Goal: Task Accomplishment & Management: Use online tool/utility

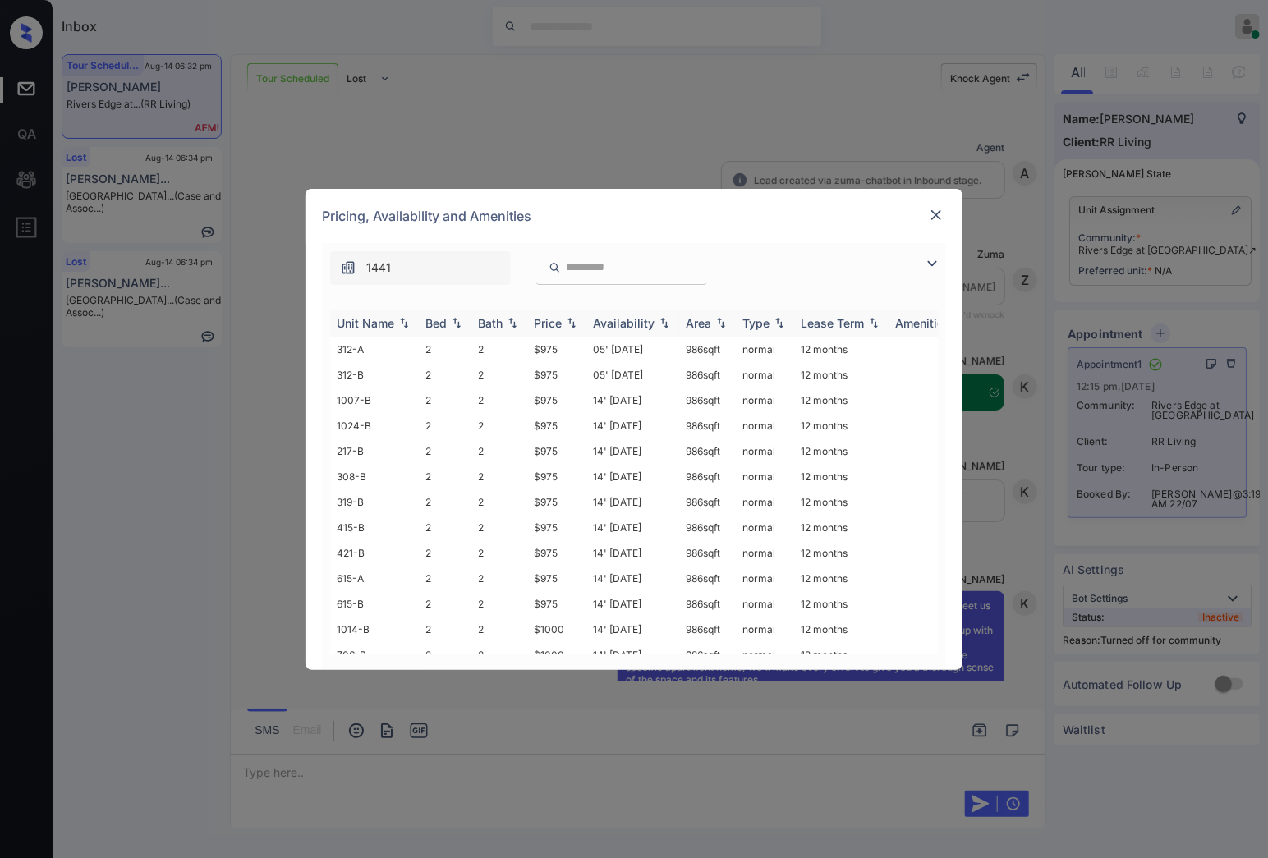
scroll to position [3606, 0]
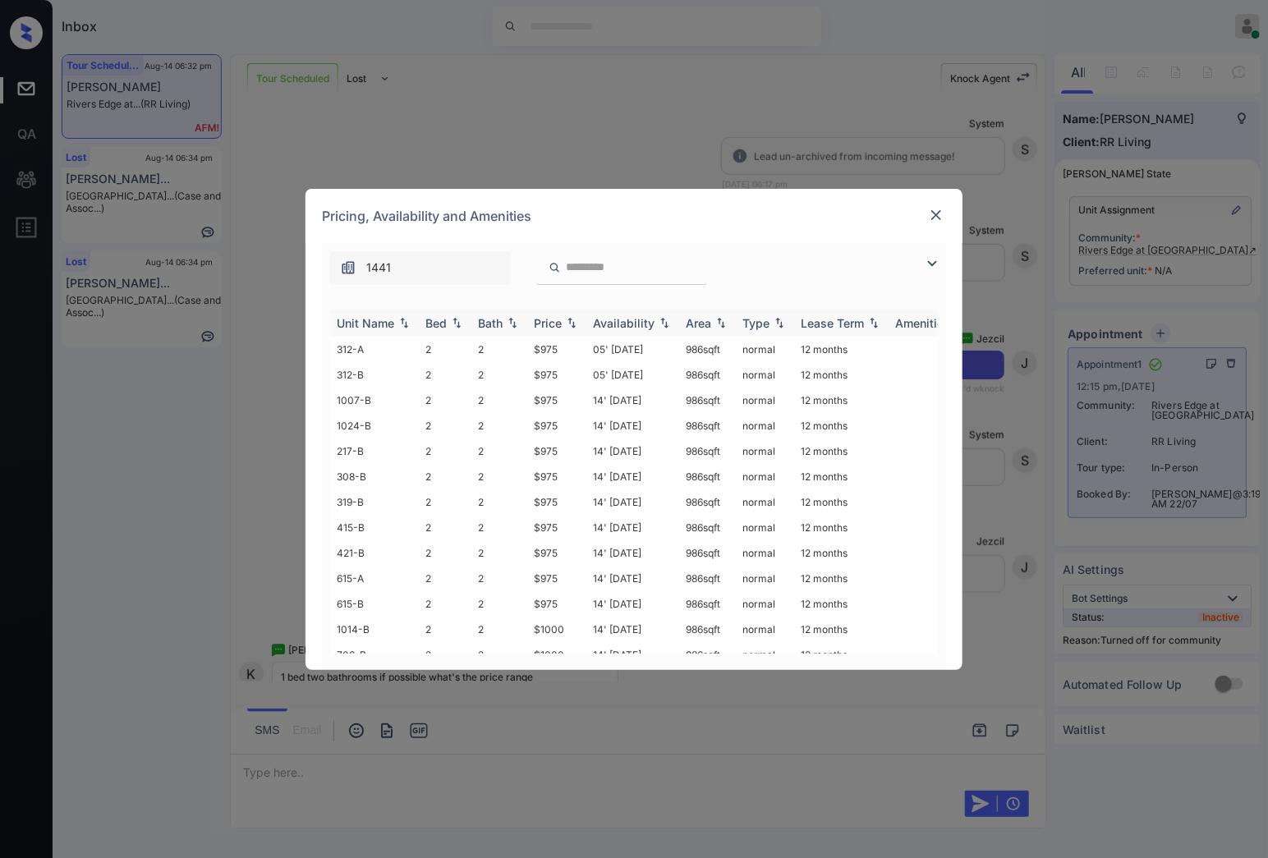
click at [571, 325] on img at bounding box center [571, 322] width 16 height 11
click at [573, 325] on img at bounding box center [571, 323] width 16 height 12
click at [573, 325] on img at bounding box center [571, 322] width 16 height 11
click at [573, 325] on img at bounding box center [571, 323] width 16 height 12
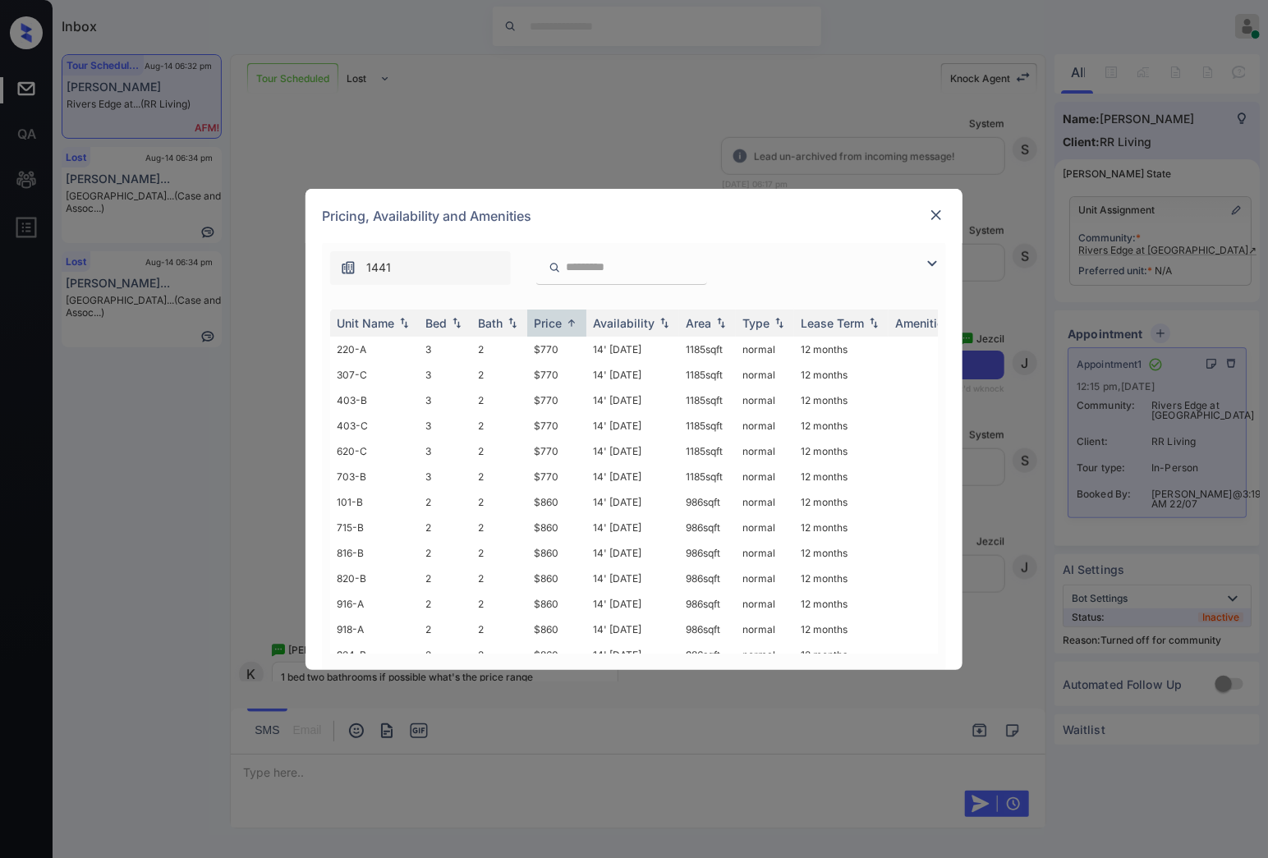
click at [944, 207] on img at bounding box center [936, 215] width 16 height 16
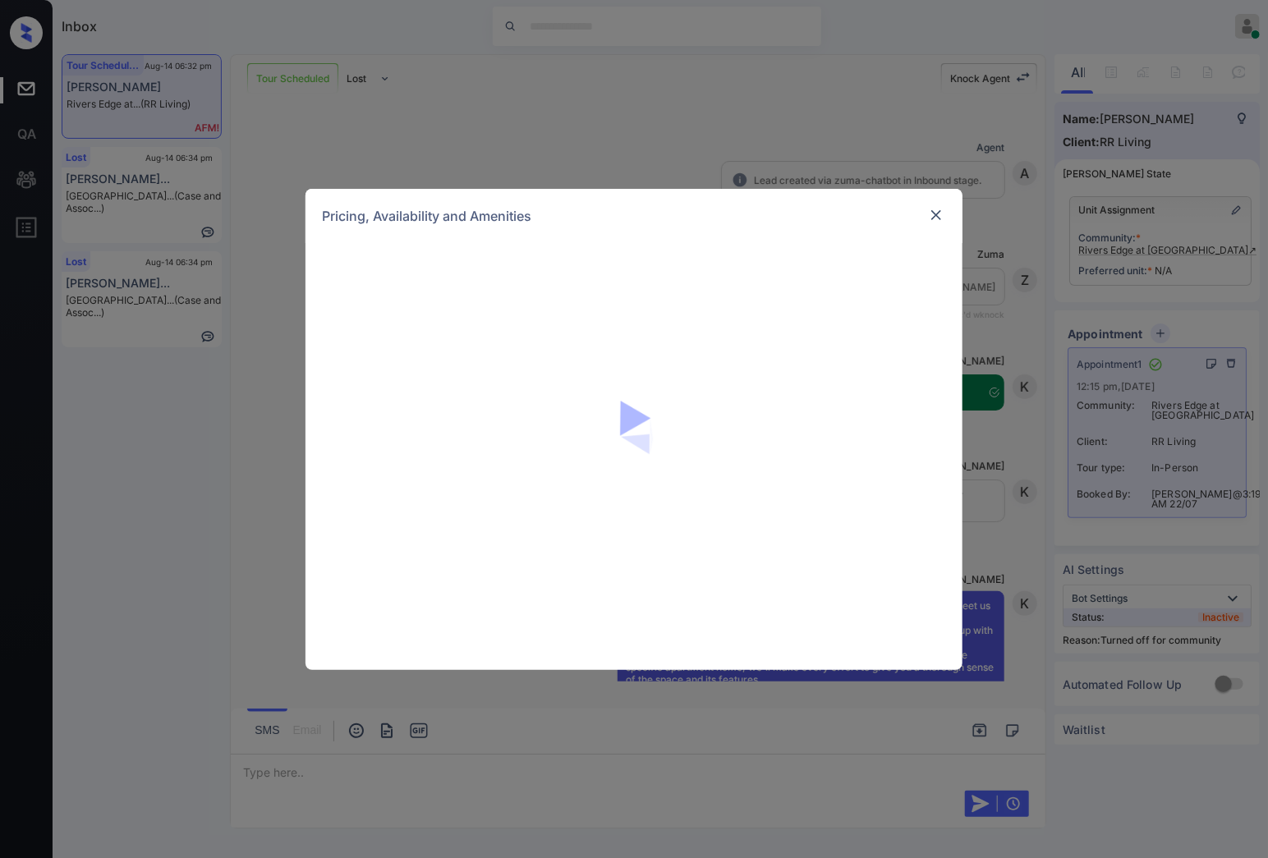
scroll to position [3241, 0]
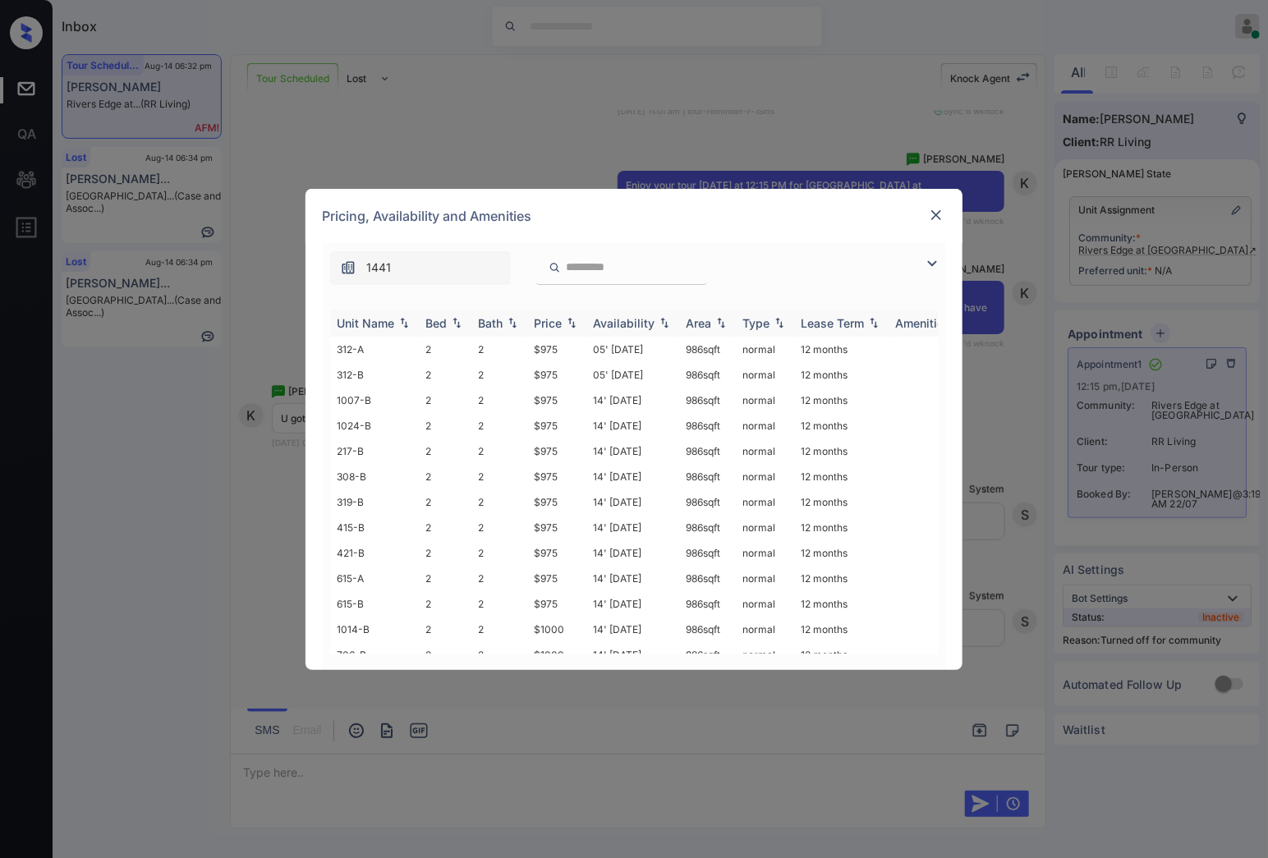
click at [571, 323] on img at bounding box center [571, 322] width 16 height 11
click at [571, 323] on img at bounding box center [571, 323] width 16 height 12
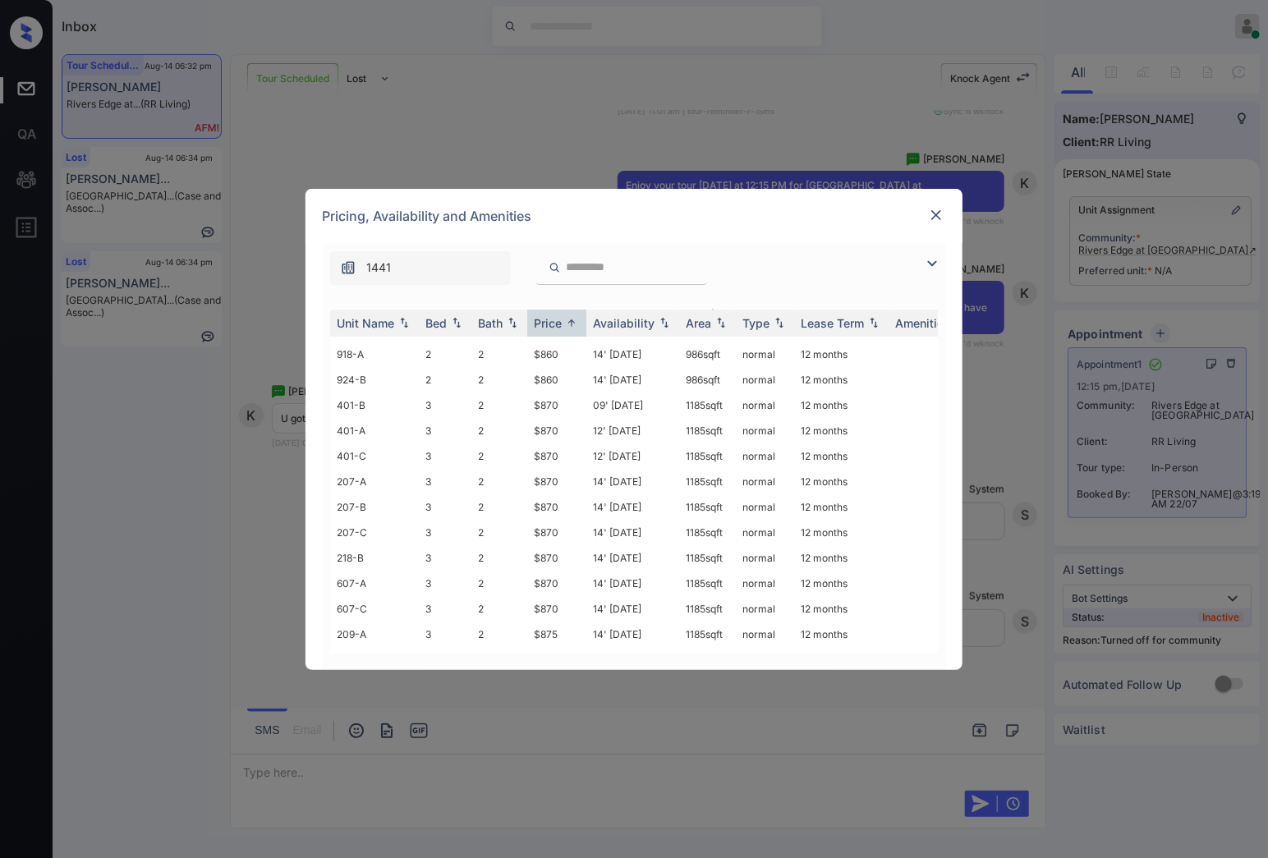
scroll to position [0, 0]
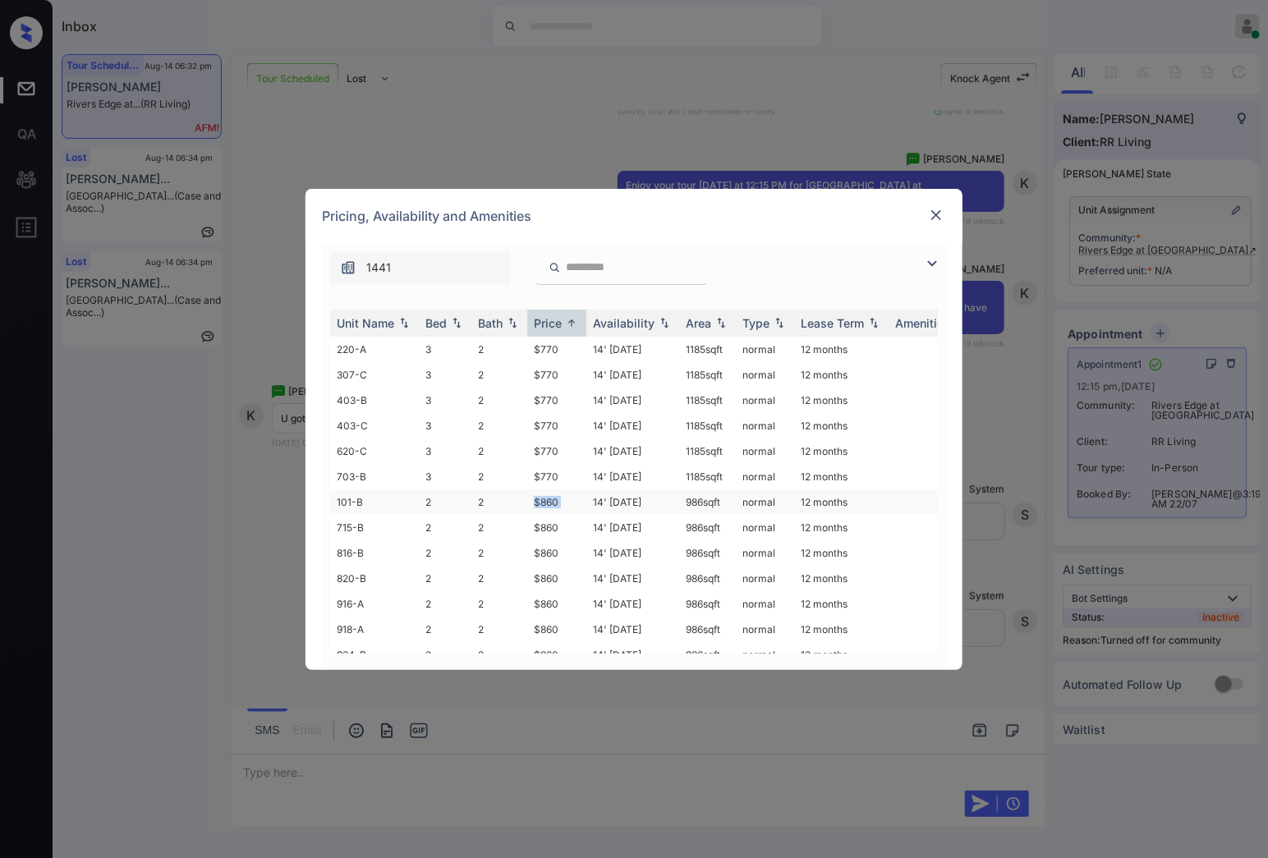
drag, startPoint x: 587, startPoint y: 496, endPoint x: 523, endPoint y: 496, distance: 64.0
click at [523, 496] on tr "101-B 2 2 $860 14' Aug 25 986 sqft normal 12 months" at bounding box center [759, 501] width 858 height 25
copy tr "$860"
click at [585, 494] on td "$860" at bounding box center [556, 501] width 59 height 25
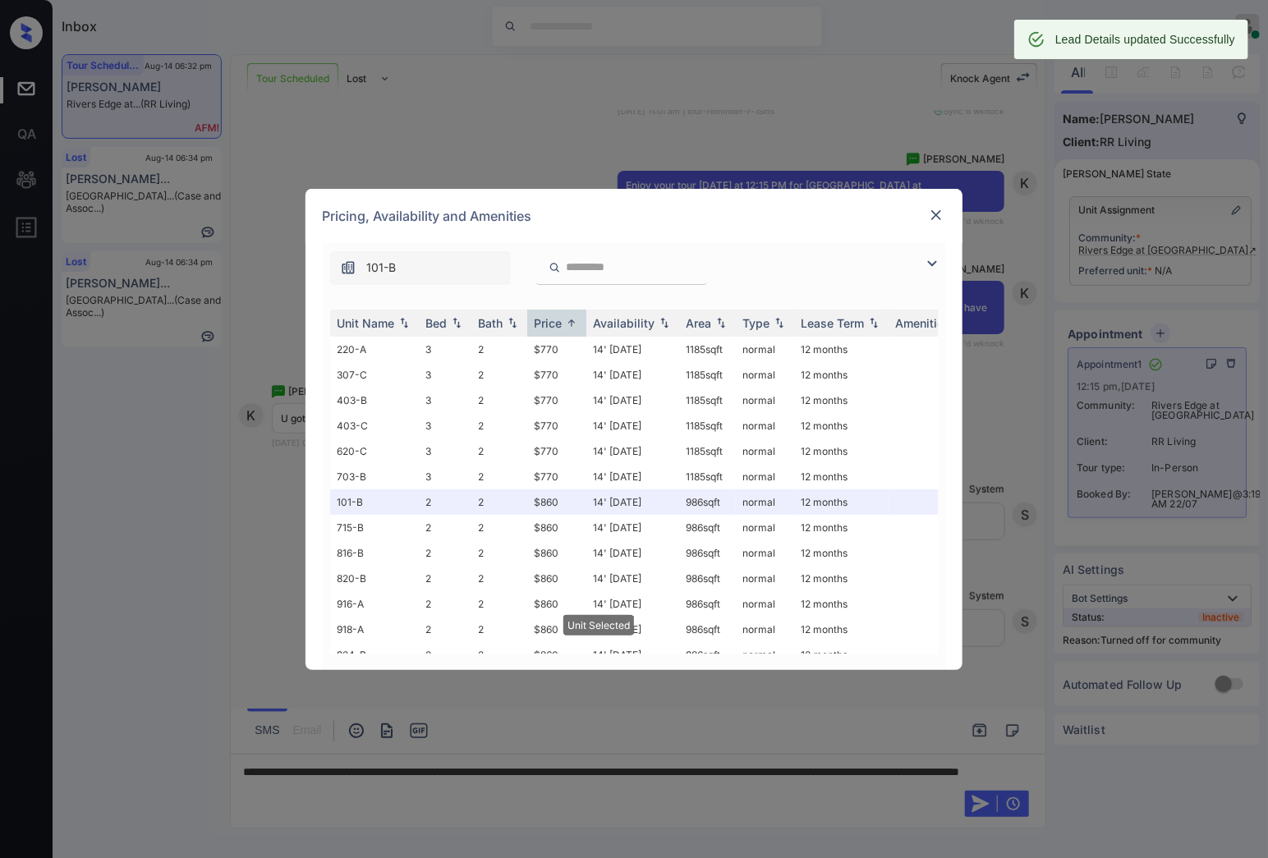
click at [933, 214] on img at bounding box center [936, 215] width 16 height 16
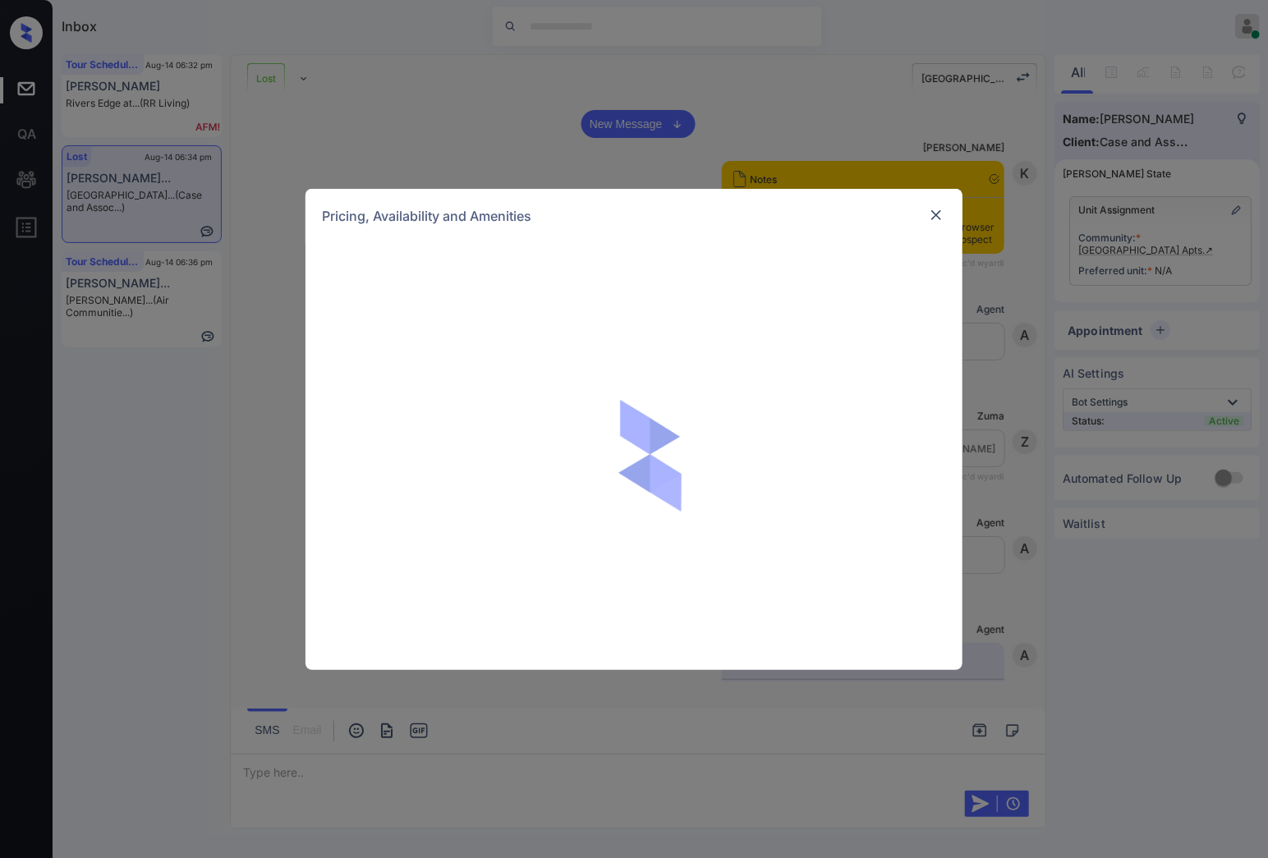
scroll to position [2918, 0]
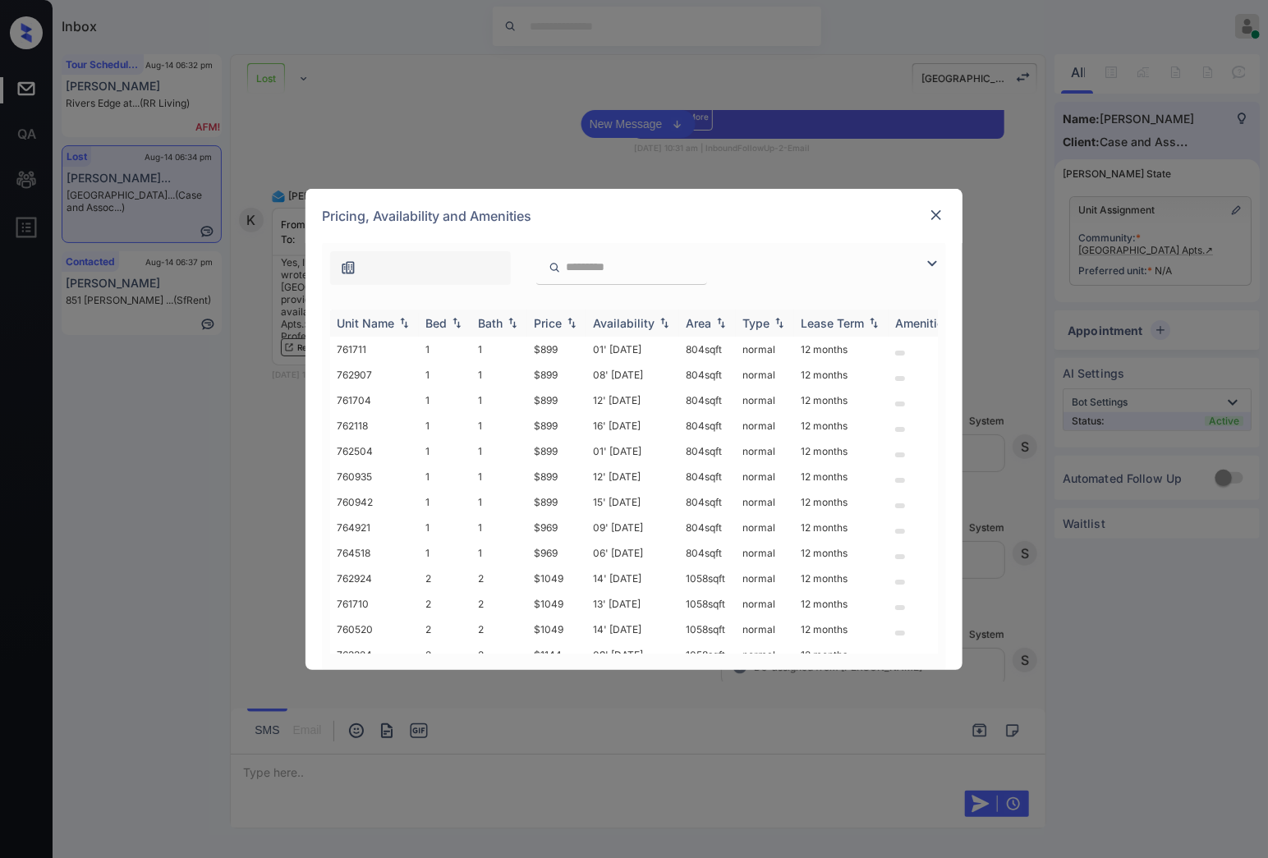
click at [565, 327] on img at bounding box center [571, 322] width 16 height 11
click at [565, 327] on img at bounding box center [571, 323] width 16 height 12
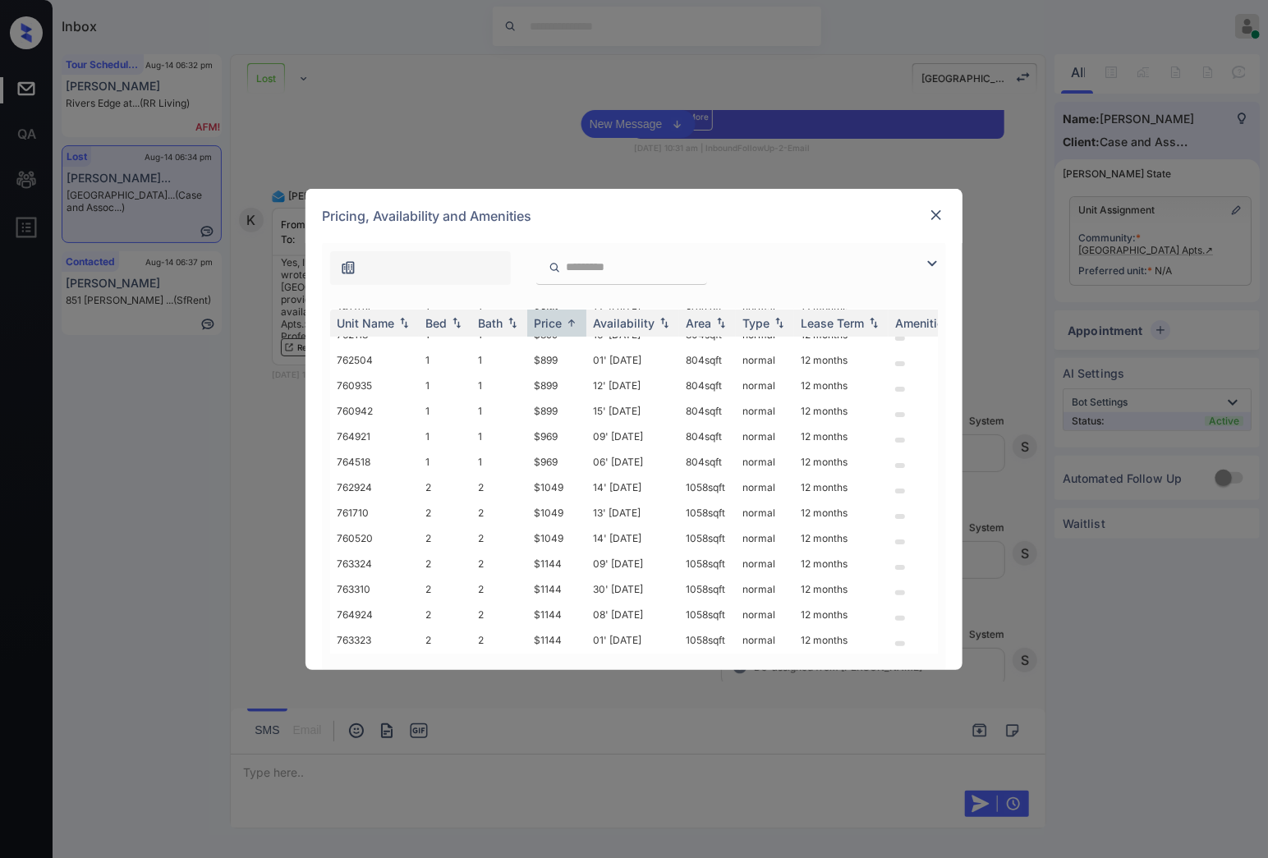
scroll to position [271, 0]
click at [554, 507] on td "$1299" at bounding box center [556, 513] width 59 height 25
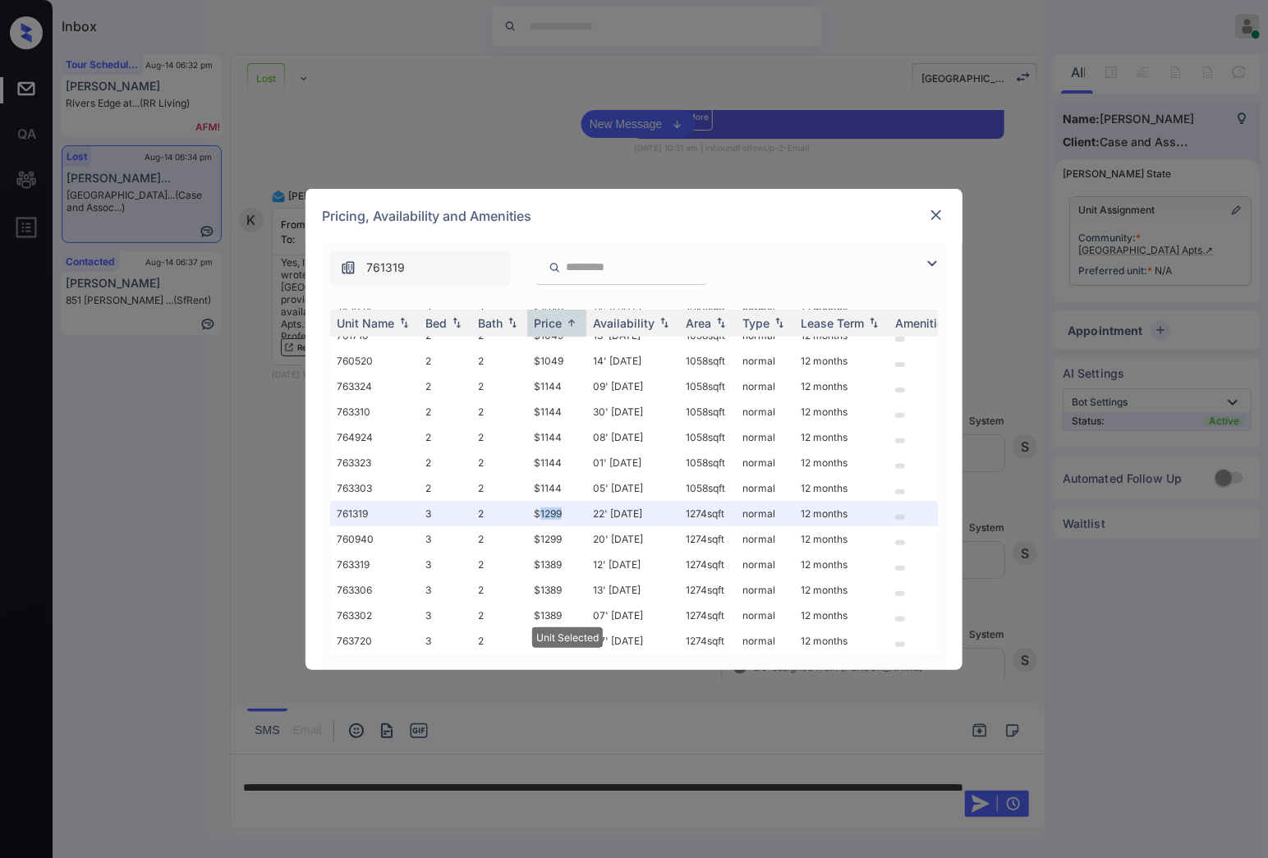
click at [932, 218] on img at bounding box center [936, 215] width 16 height 16
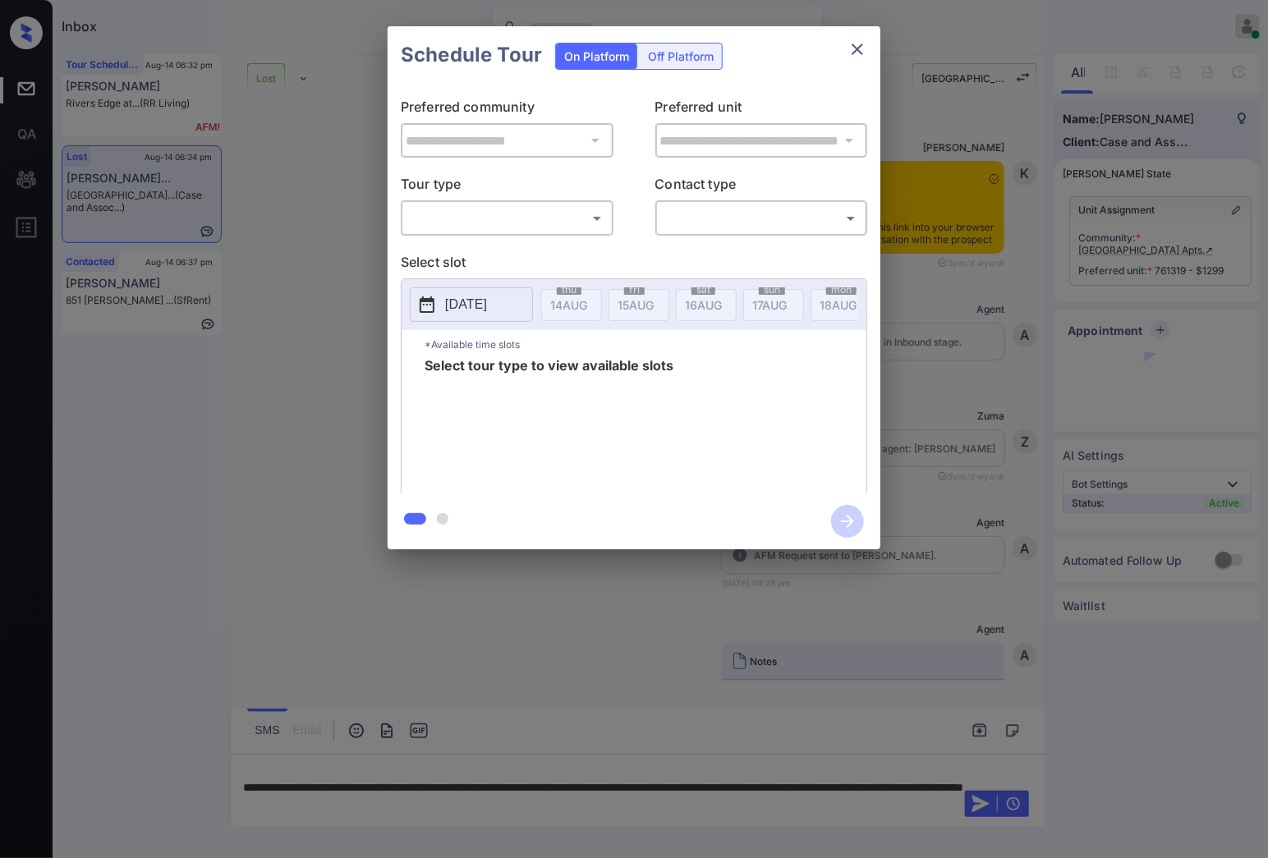
scroll to position [9240, 0]
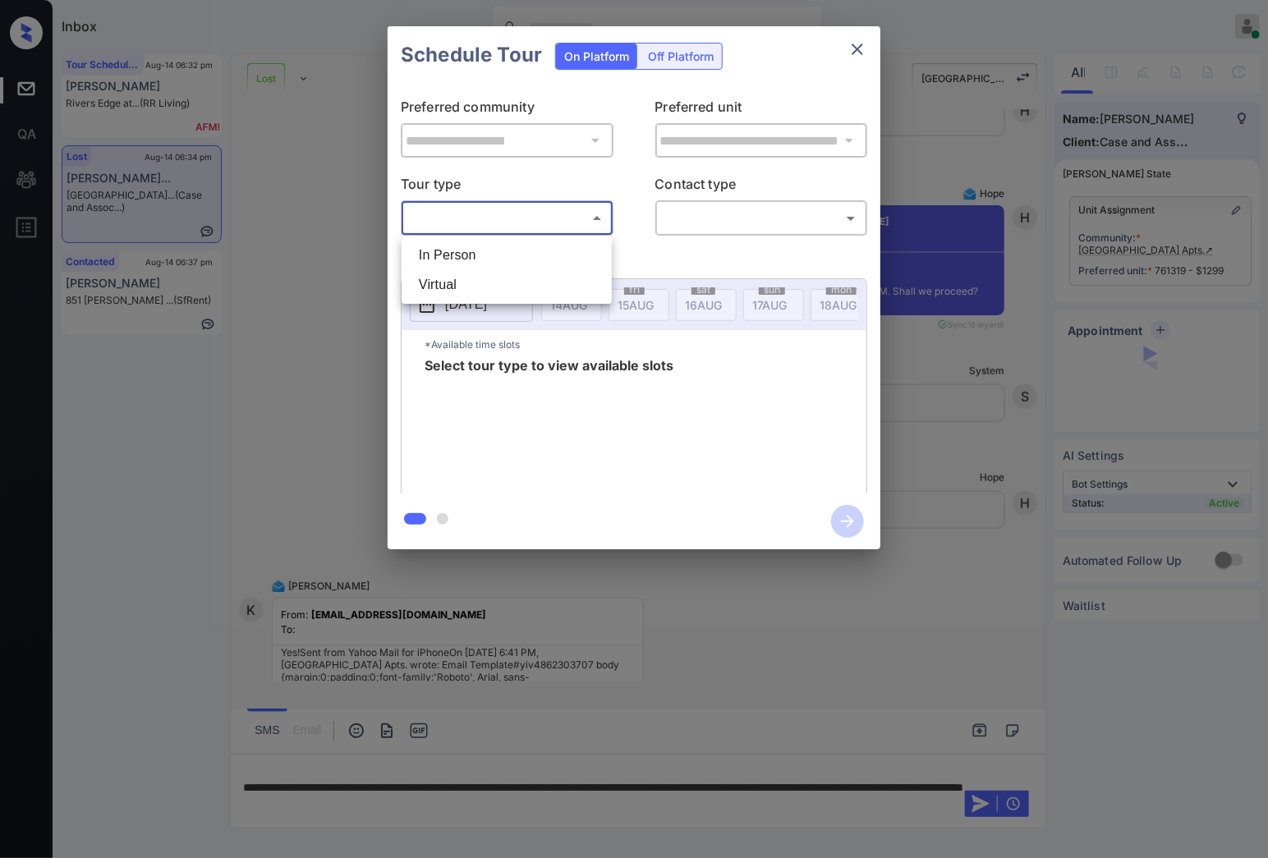
click at [519, 216] on body "Inbox Caroline Dacanay Online Set yourself offline Set yourself on break Profil…" at bounding box center [634, 429] width 1268 height 858
click at [507, 268] on li "In Person" at bounding box center [507, 256] width 202 height 30
type input "********"
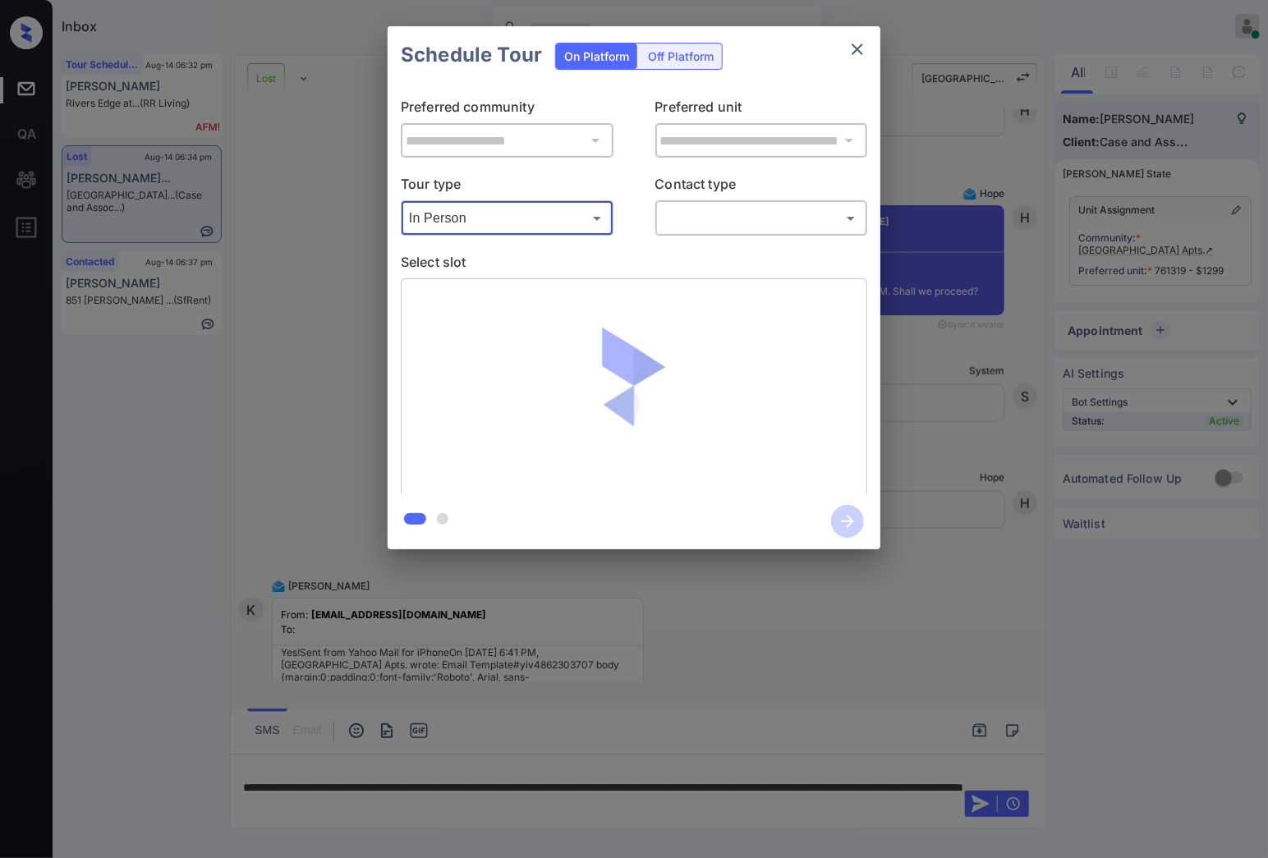
click at [676, 232] on body "Inbox Caroline Dacanay Online Set yourself offline Set yourself on break Profil…" at bounding box center [634, 429] width 1268 height 858
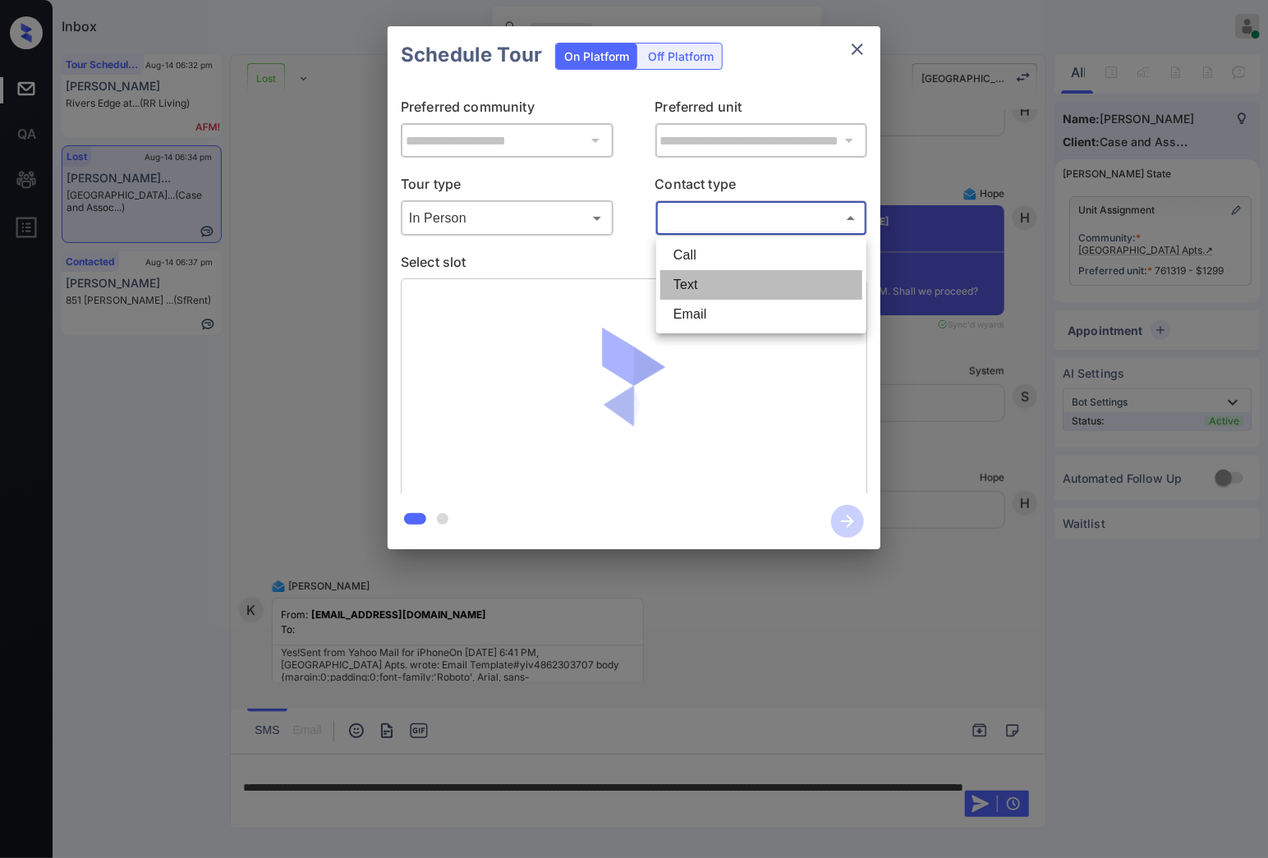
click at [690, 279] on li "Text" at bounding box center [761, 285] width 202 height 30
type input "****"
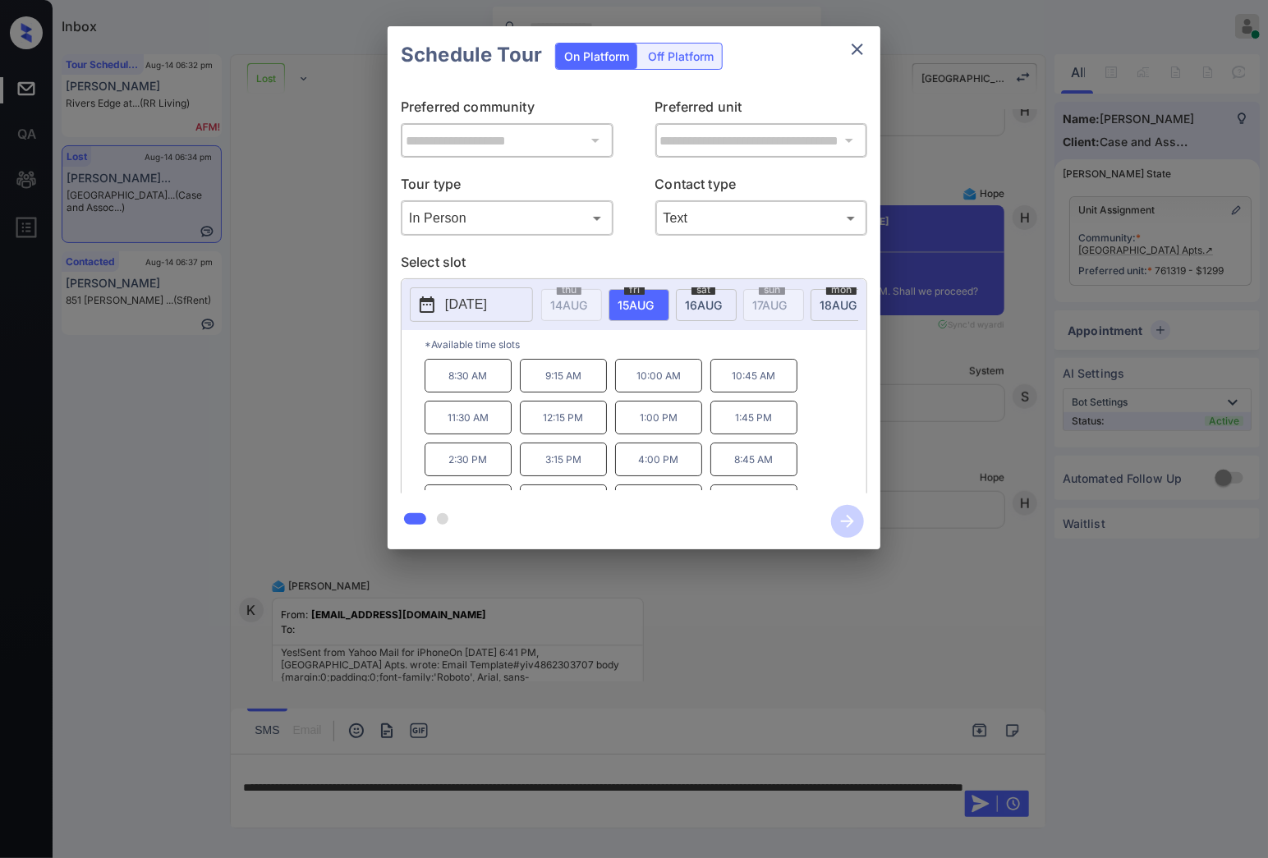
click at [990, 452] on div "**********" at bounding box center [634, 287] width 1268 height 575
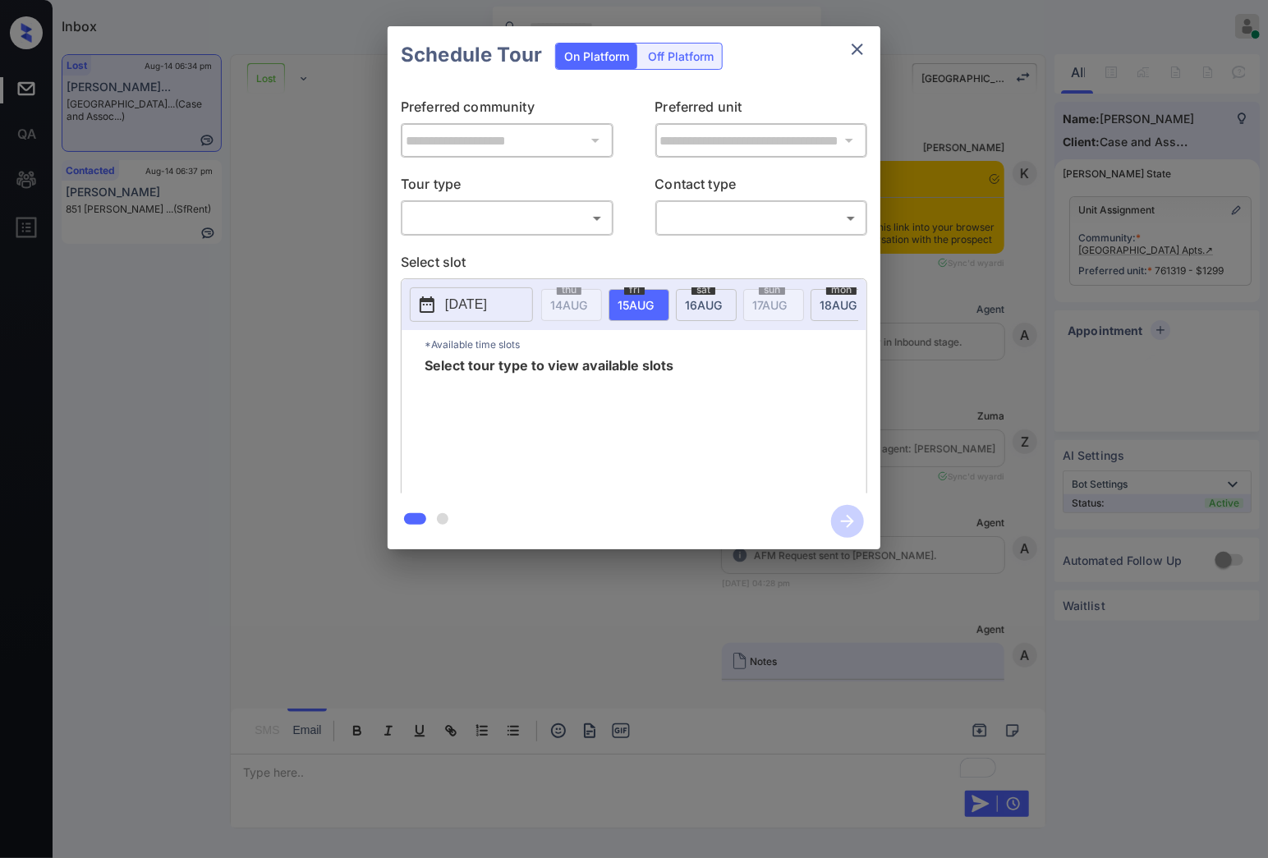
scroll to position [11633, 0]
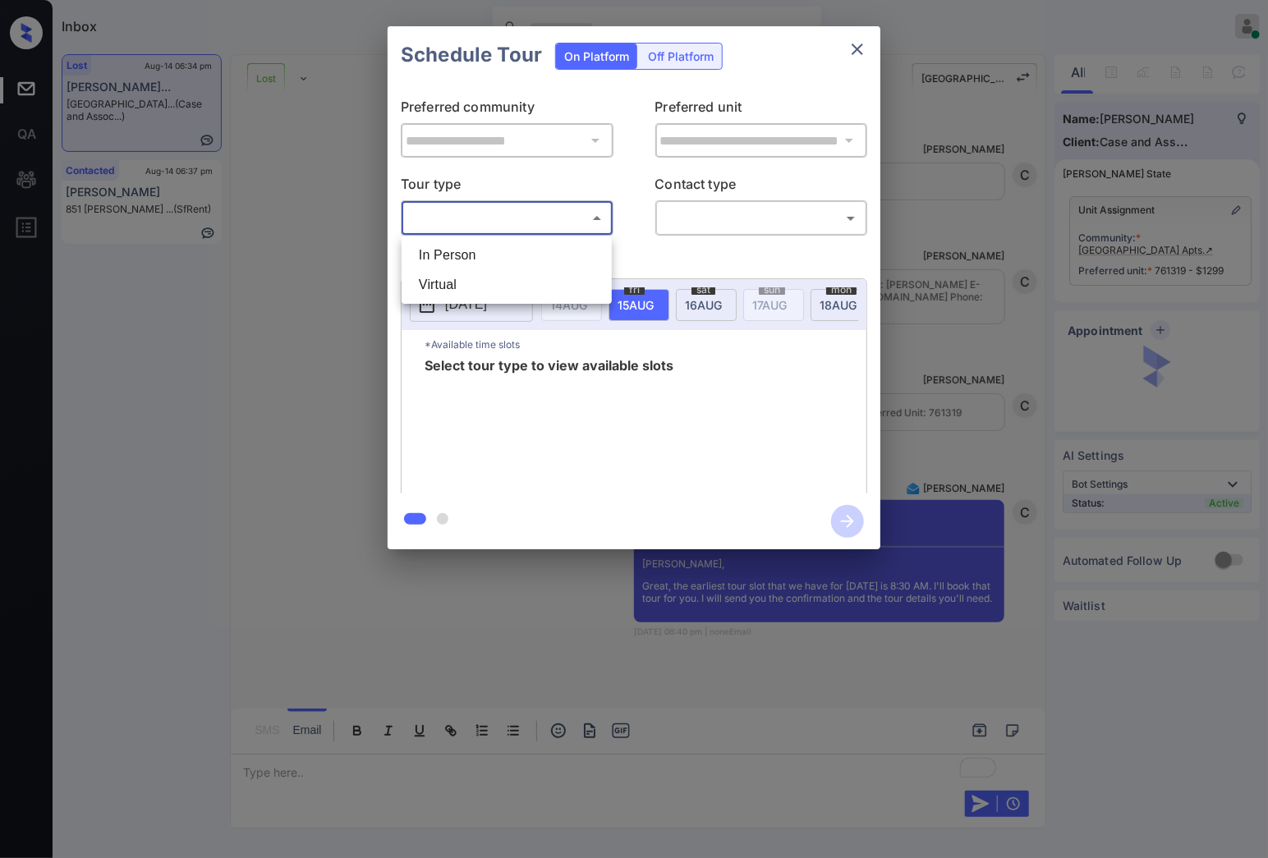
click at [586, 222] on body "Inbox Caroline Dacanay Online Set yourself offline Set yourself on break Profil…" at bounding box center [634, 429] width 1268 height 858
click at [569, 259] on li "In Person" at bounding box center [507, 256] width 202 height 30
type input "********"
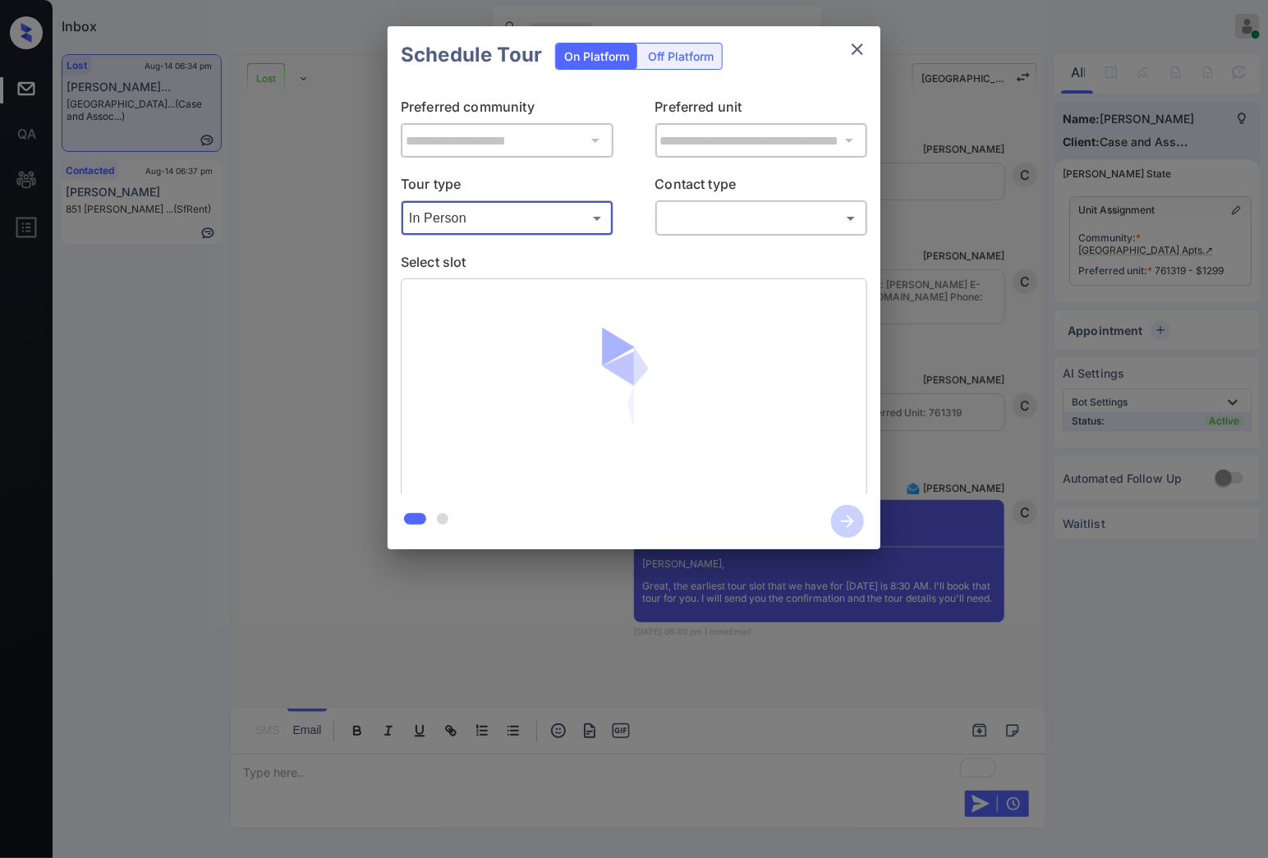
click at [685, 220] on body "Inbox Caroline Dacanay Online Set yourself offline Set yourself on break Profil…" at bounding box center [634, 429] width 1268 height 858
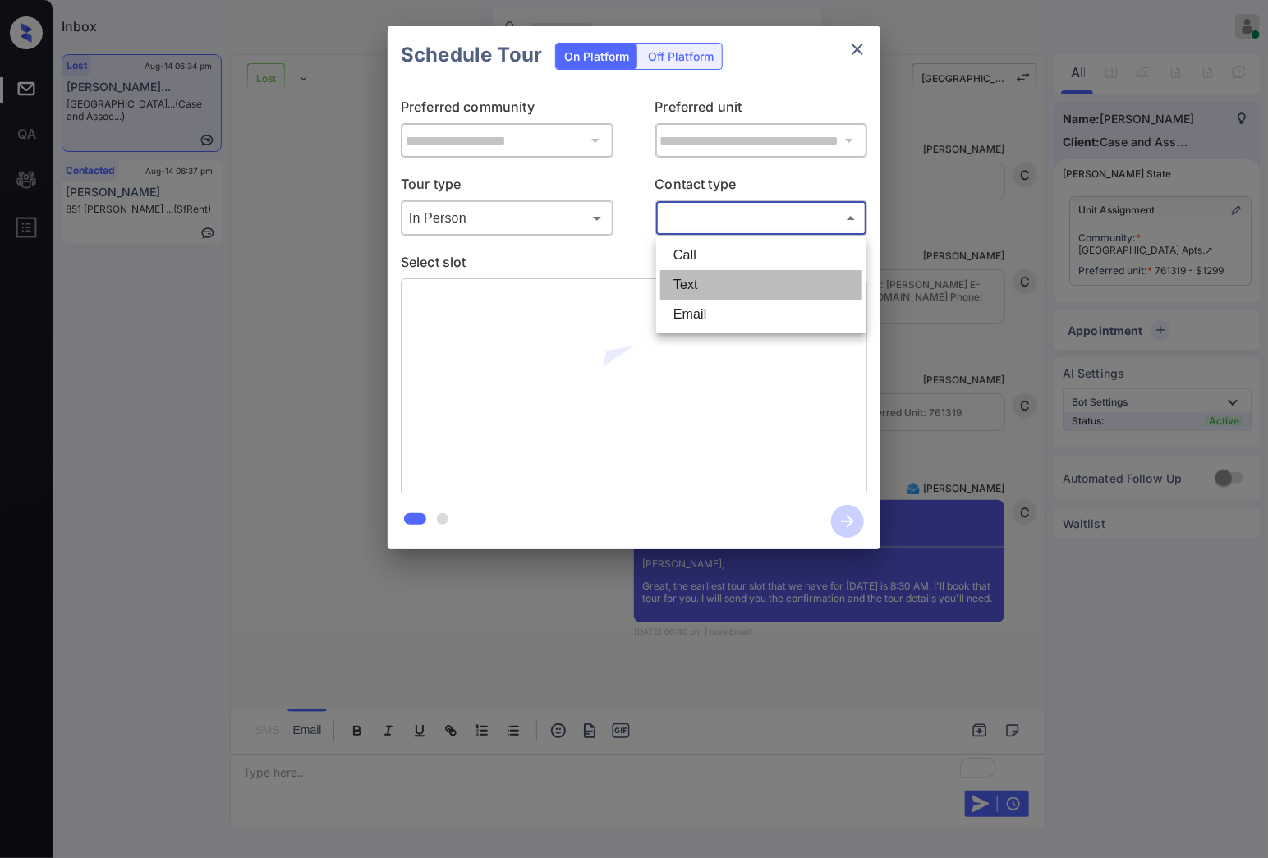
click at [680, 286] on li "Text" at bounding box center [761, 285] width 202 height 30
type input "****"
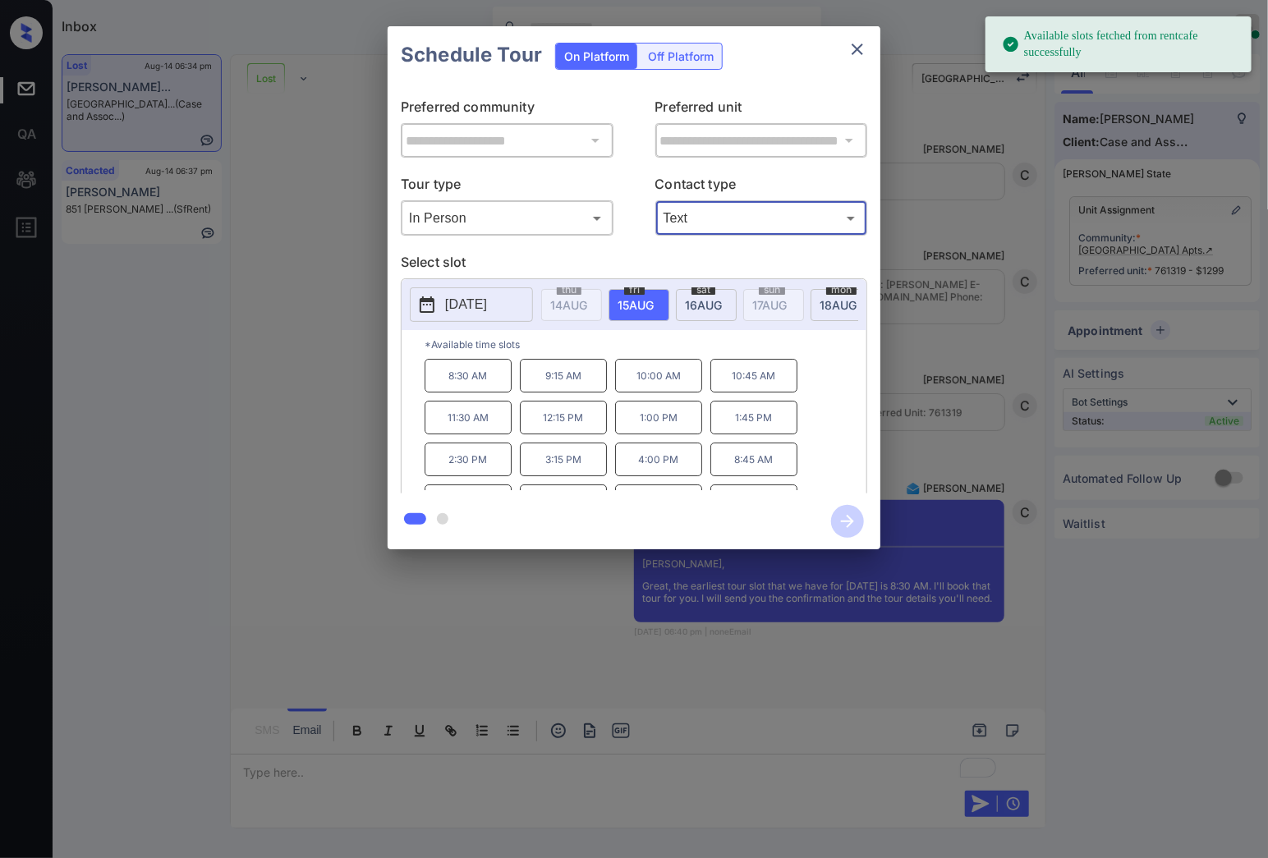
click at [559, 222] on body "Available slots fetched from rentcafe successfully Inbox Caroline Dacanay Onlin…" at bounding box center [634, 429] width 1268 height 858
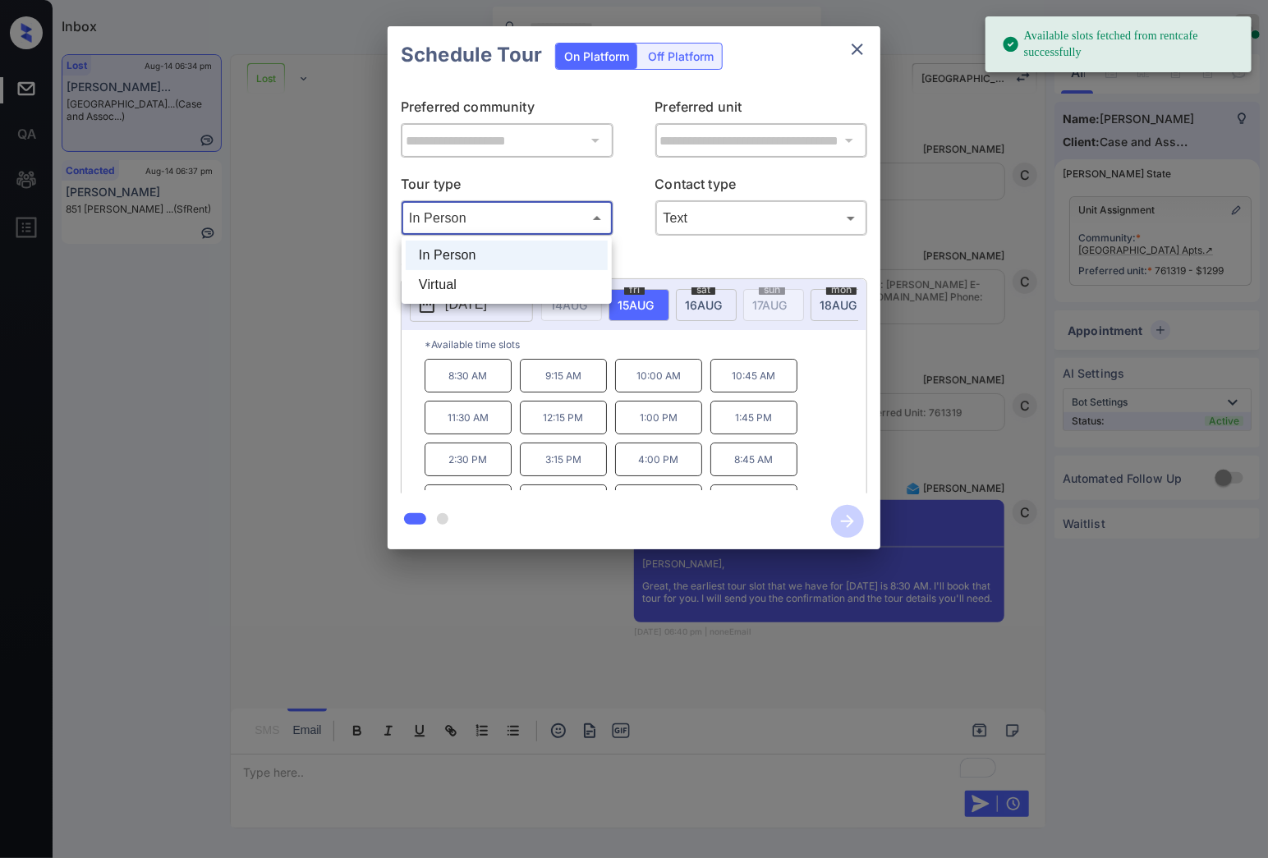
click at [661, 254] on div at bounding box center [634, 429] width 1268 height 858
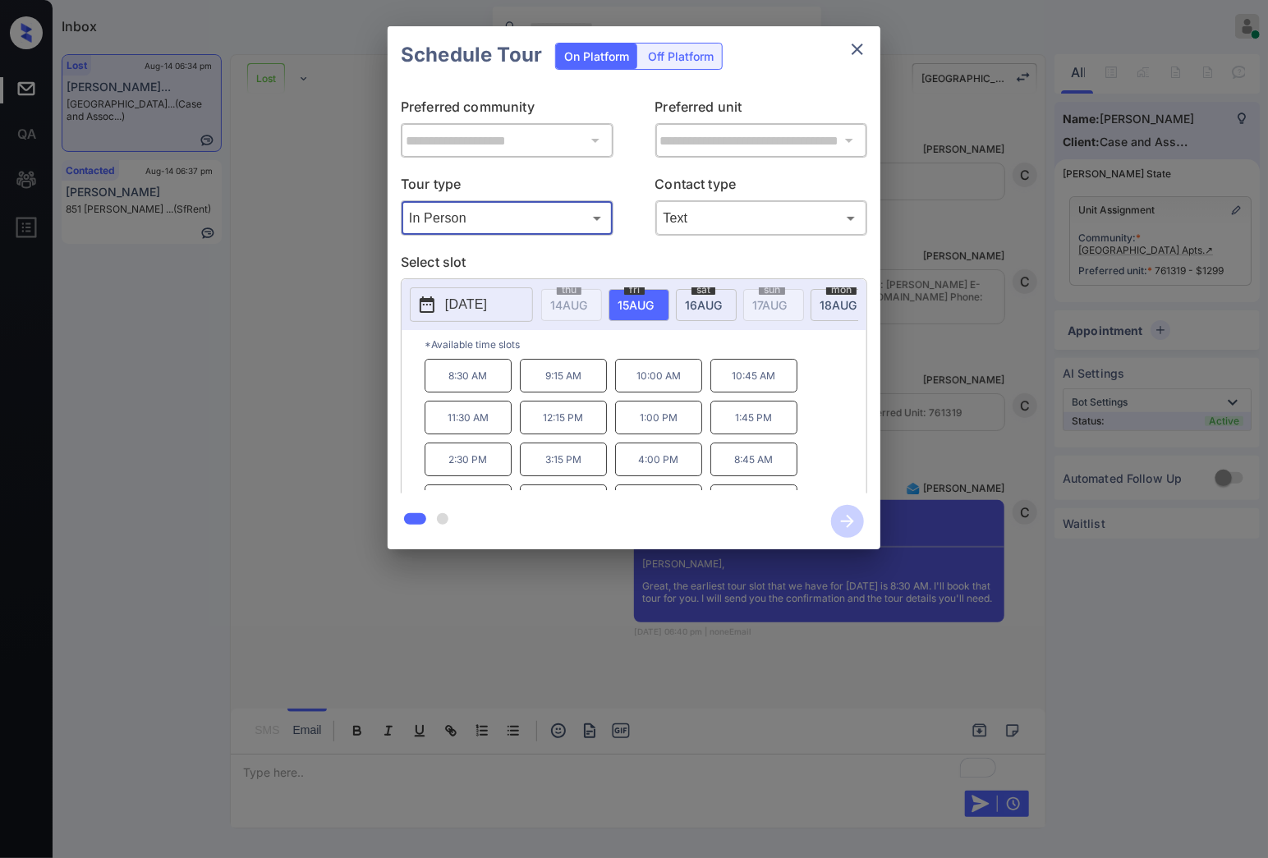
click at [465, 390] on p "8:30 AM" at bounding box center [467, 376] width 87 height 34
click at [846, 521] on icon "button" at bounding box center [847, 521] width 13 height 13
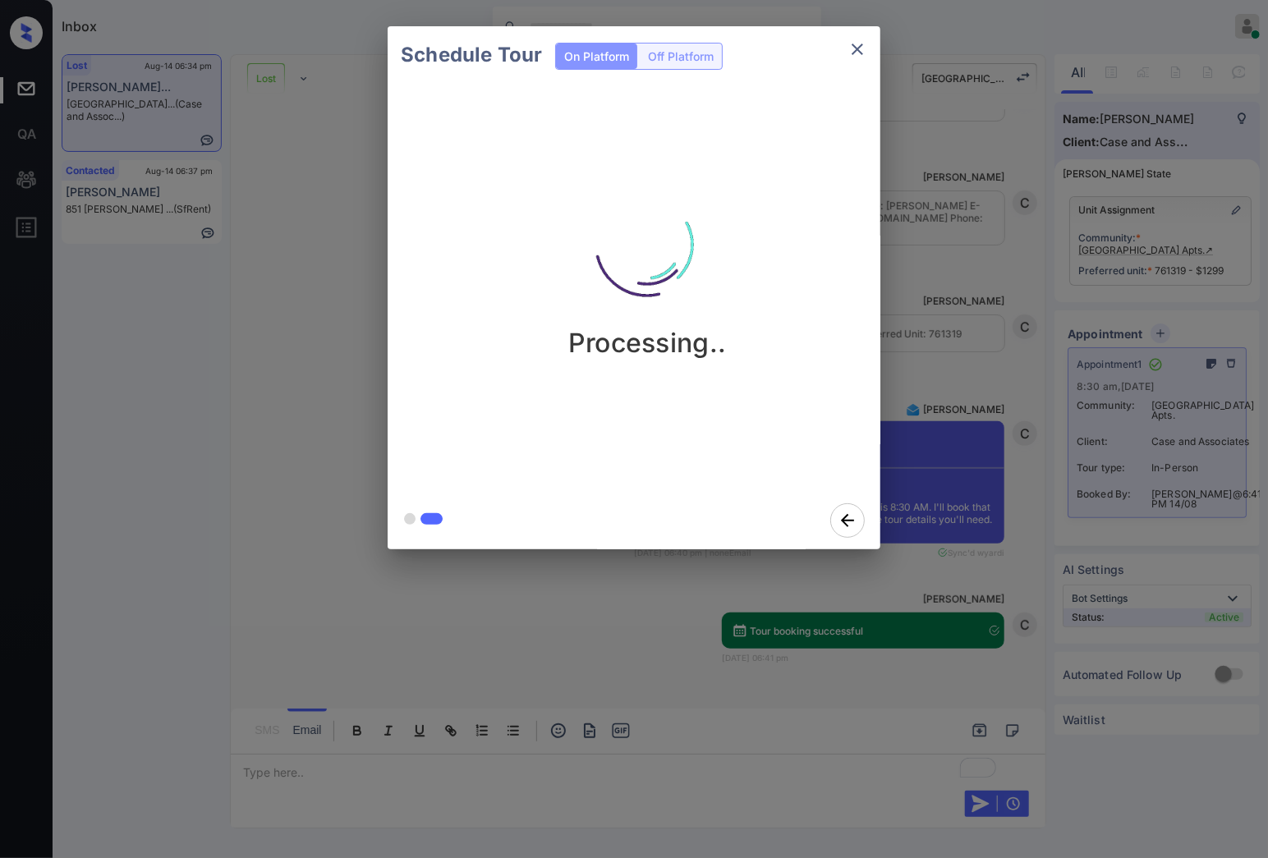
click at [1000, 387] on div "Schedule Tour On Platform Off Platform Processing.." at bounding box center [634, 287] width 1268 height 575
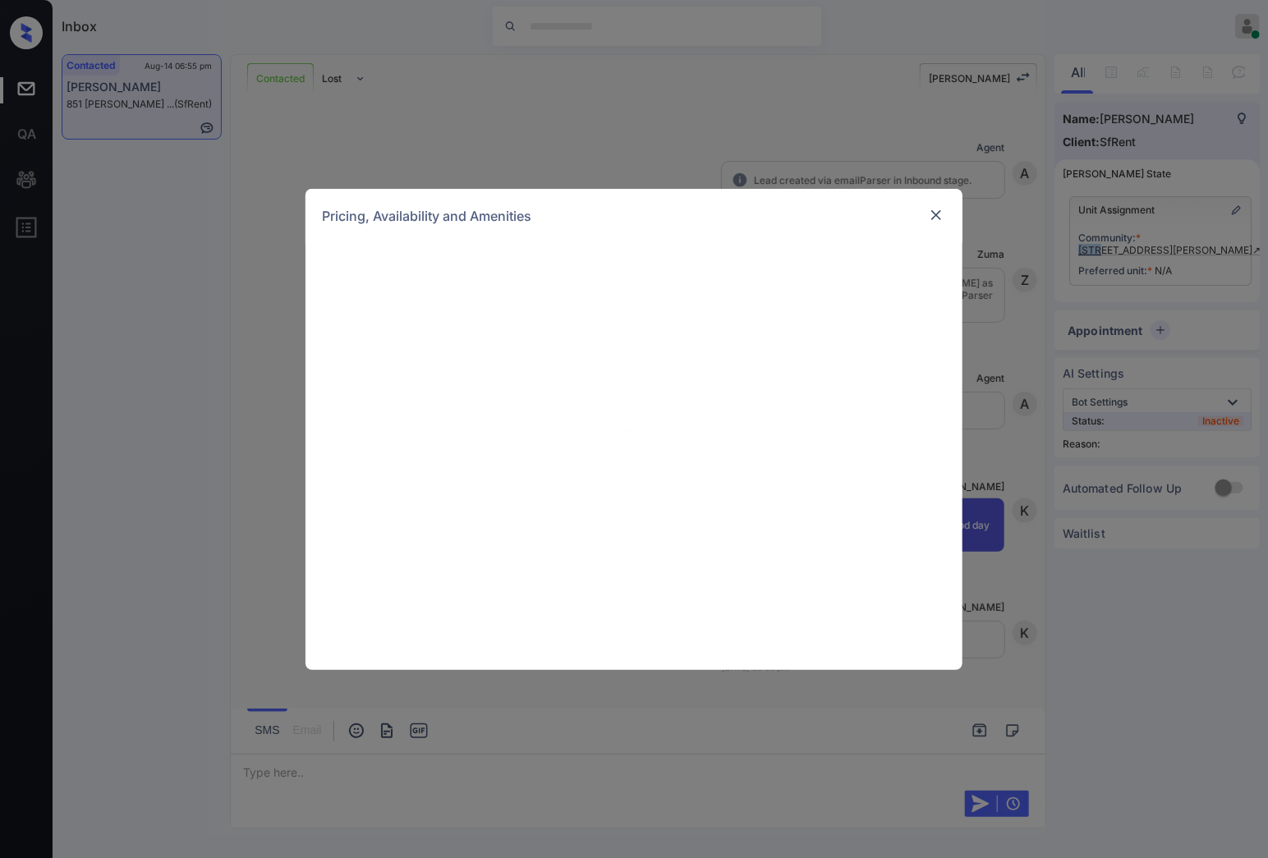
scroll to position [1591, 0]
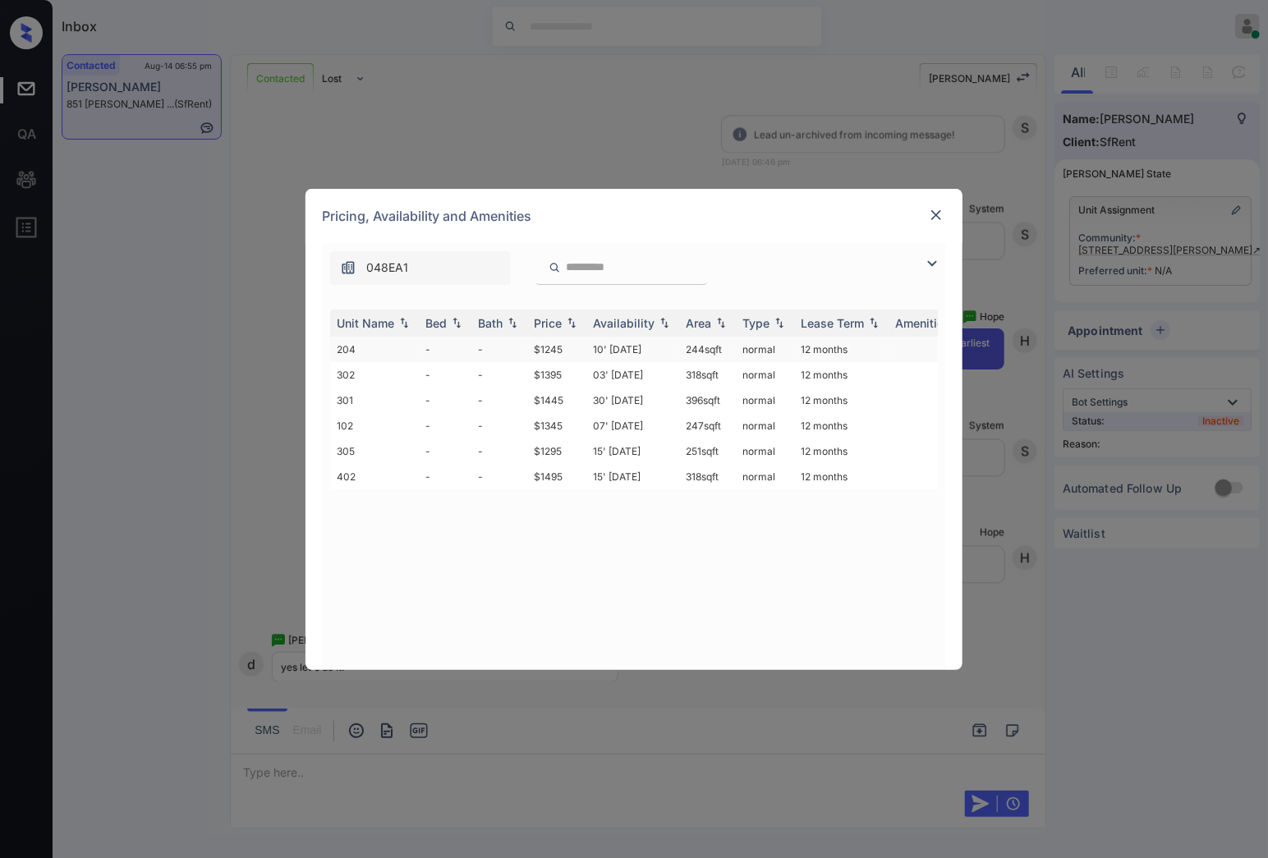
click at [571, 345] on td "$1245" at bounding box center [556, 349] width 59 height 25
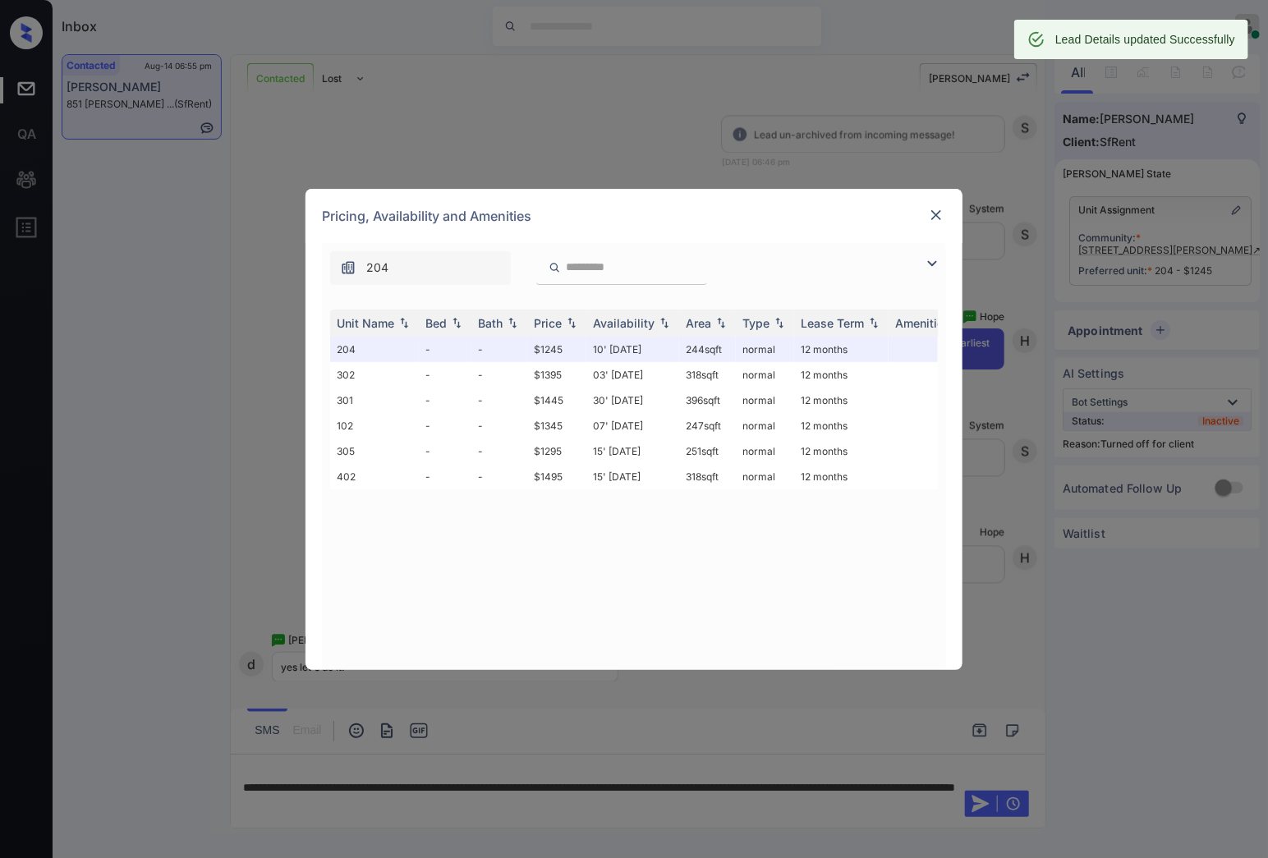
click at [938, 211] on img at bounding box center [936, 215] width 16 height 16
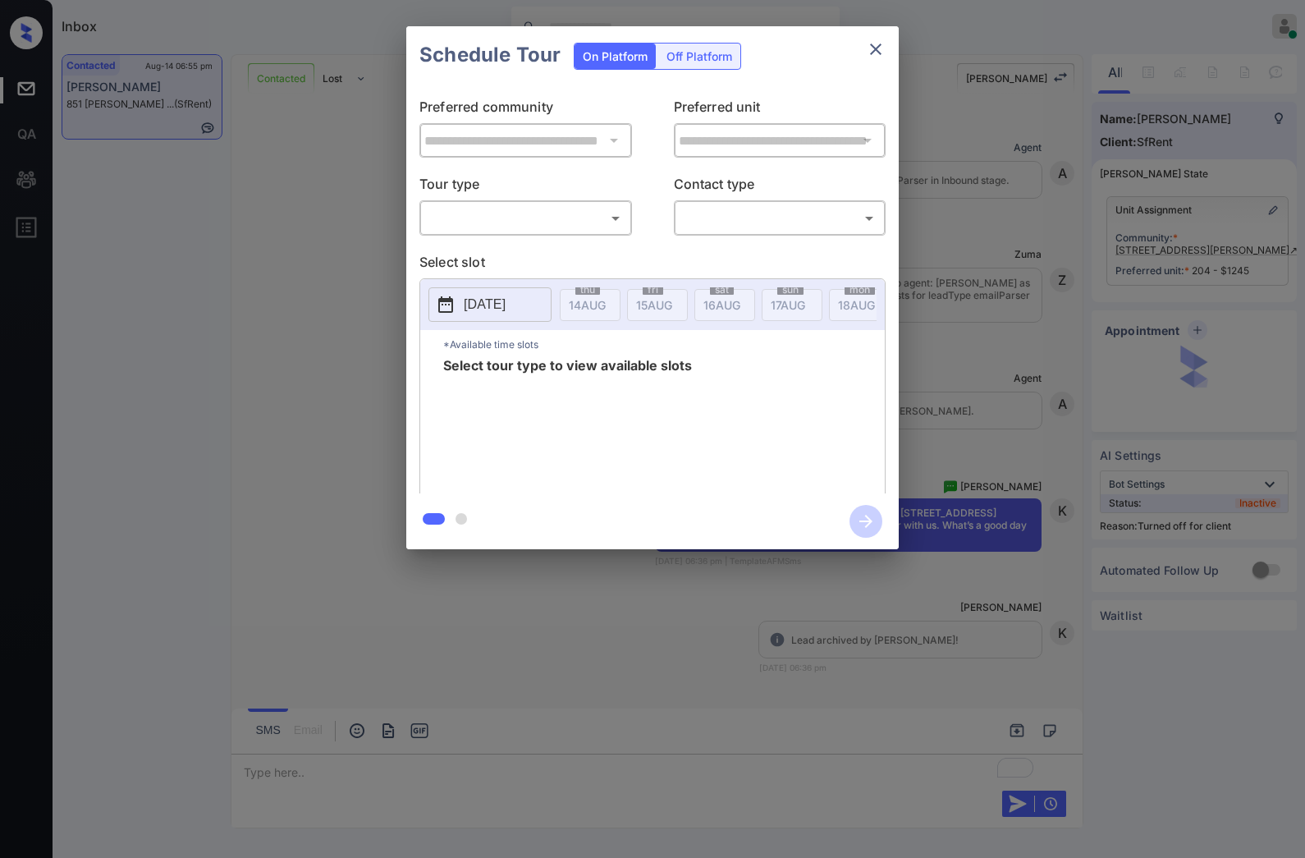
scroll to position [1624, 0]
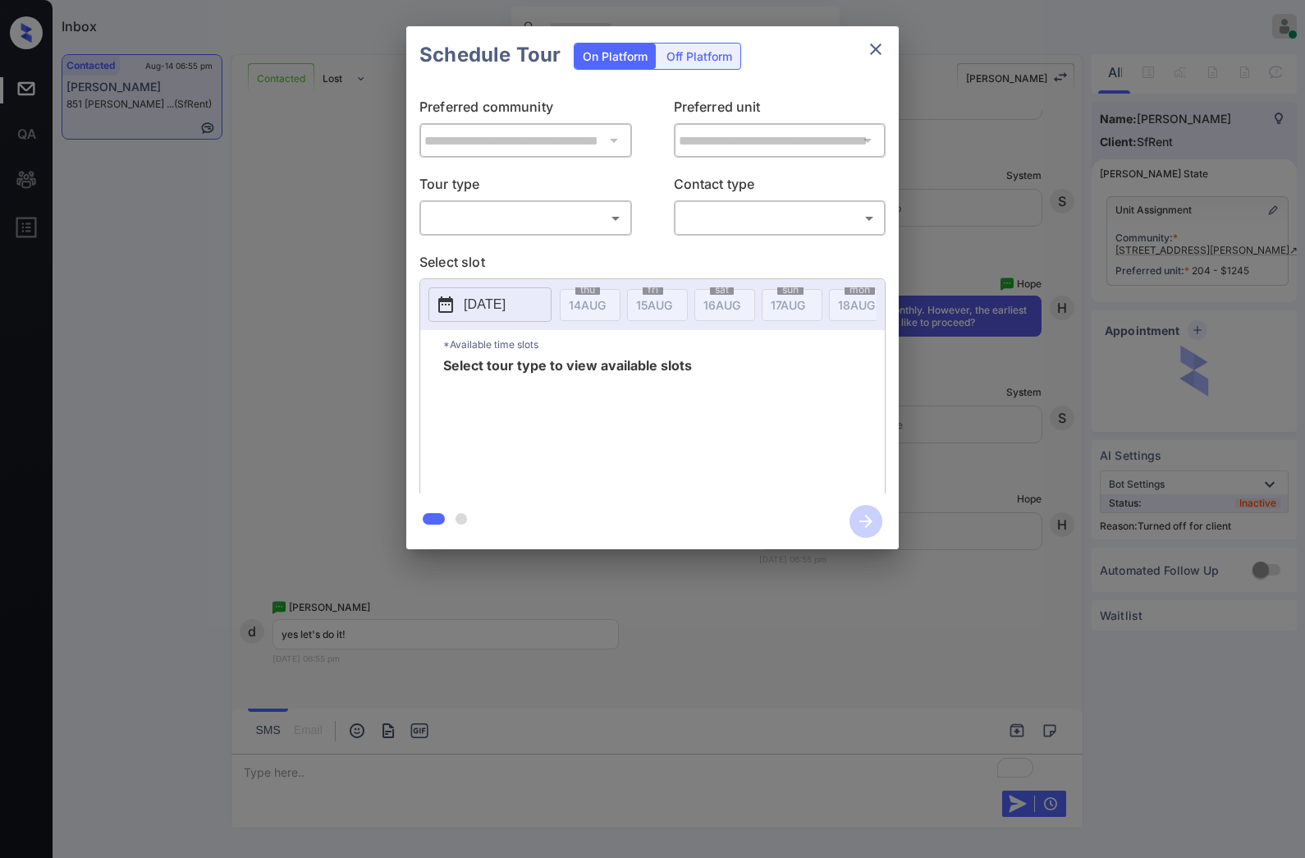
click at [715, 56] on div "Off Platform" at bounding box center [699, 56] width 82 height 25
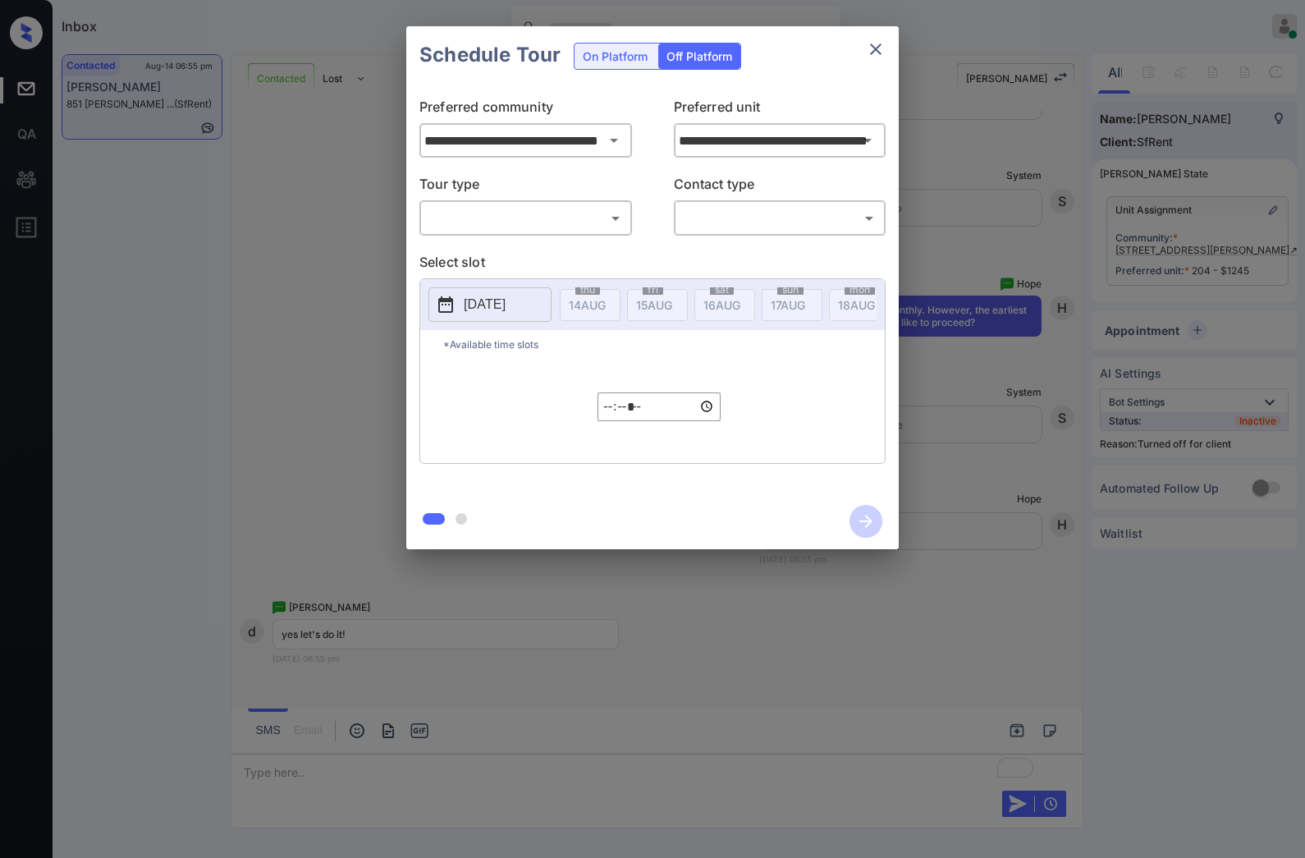
click at [606, 225] on body "Inbox [PERSON_NAME] Online Set yourself offline Set yourself on break Profile S…" at bounding box center [652, 429] width 1305 height 858
click at [599, 263] on li "In Person" at bounding box center [525, 256] width 202 height 30
type input "********"
click at [736, 211] on body "Inbox [PERSON_NAME] Online Set yourself offline Set yourself on break Profile S…" at bounding box center [652, 429] width 1305 height 858
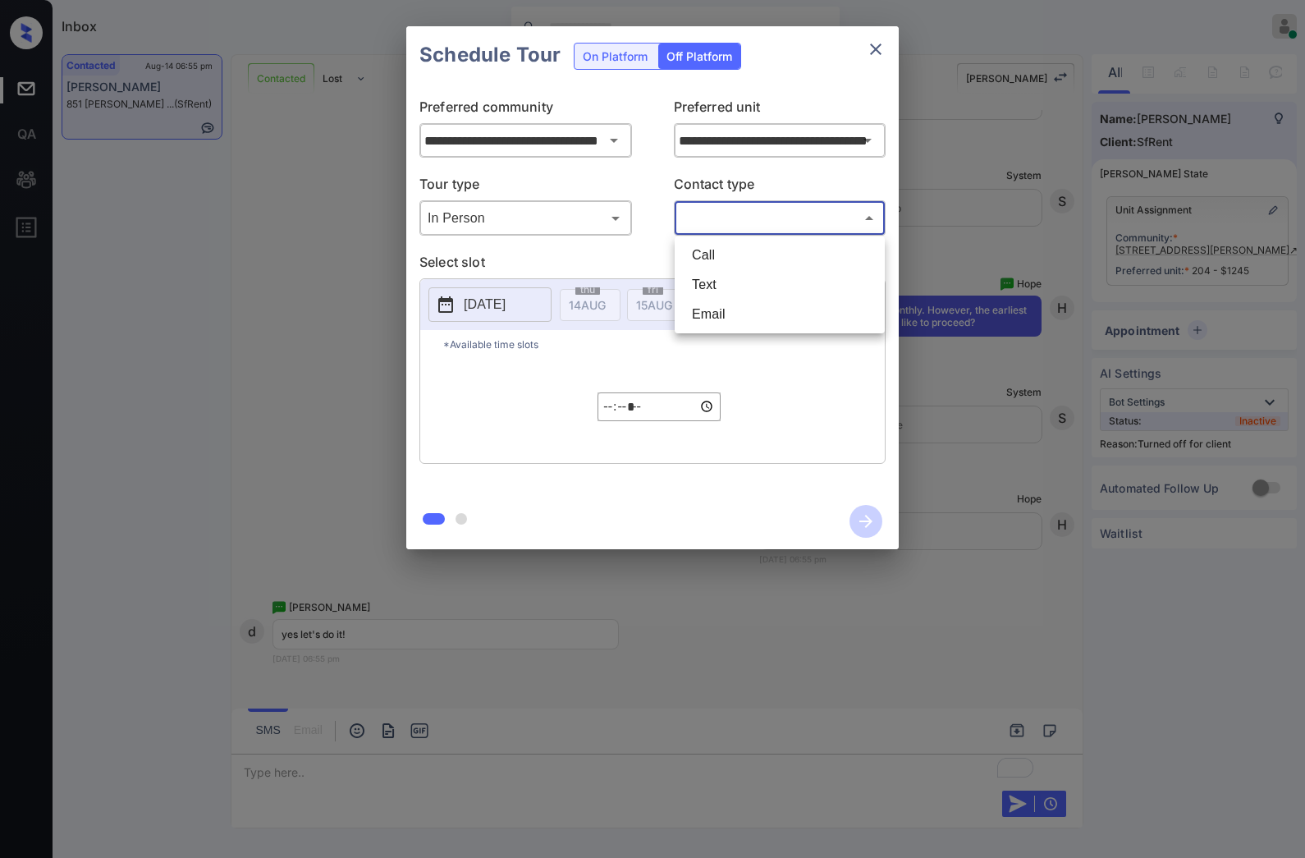
click at [739, 276] on li "Text" at bounding box center [780, 285] width 202 height 30
type input "****"
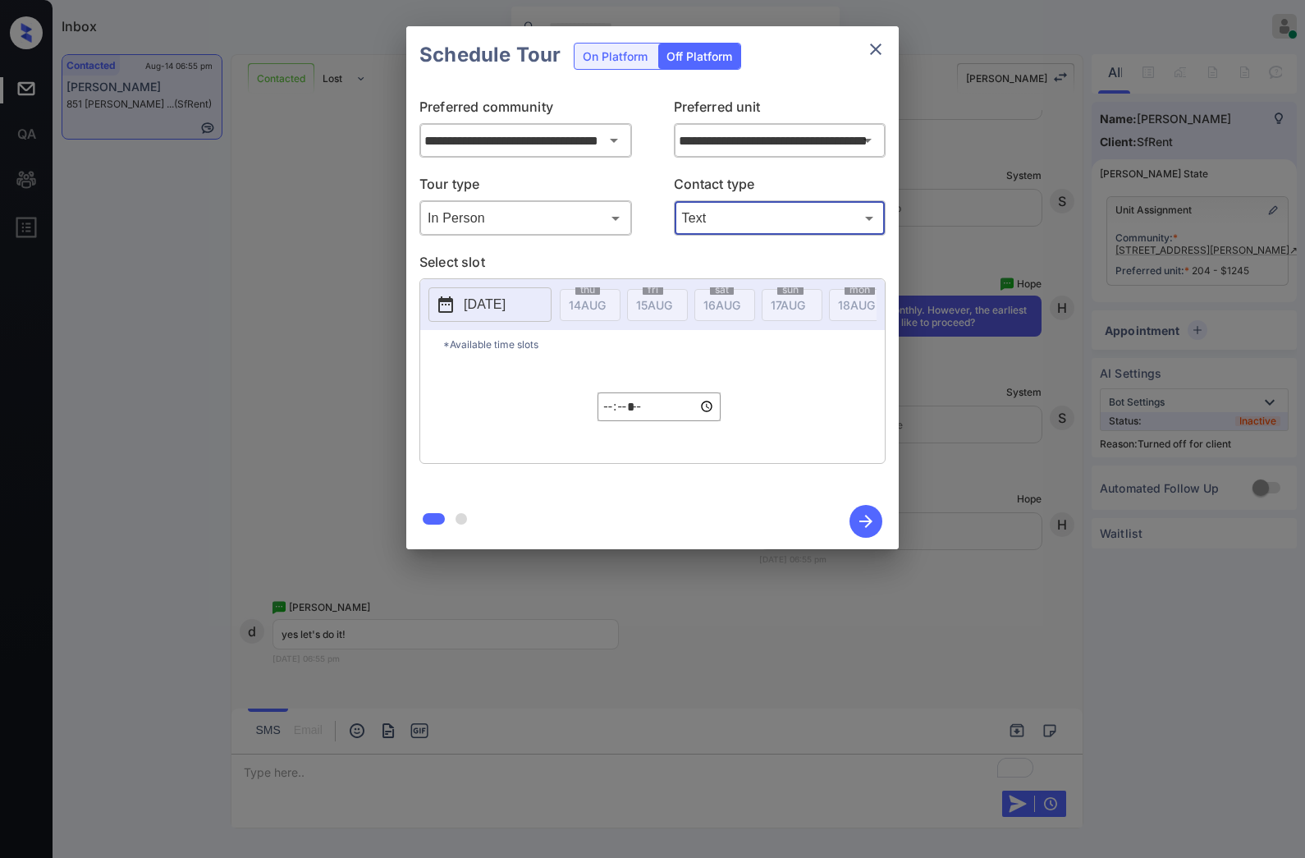
click at [506, 308] on p "[DATE]" at bounding box center [485, 305] width 42 height 20
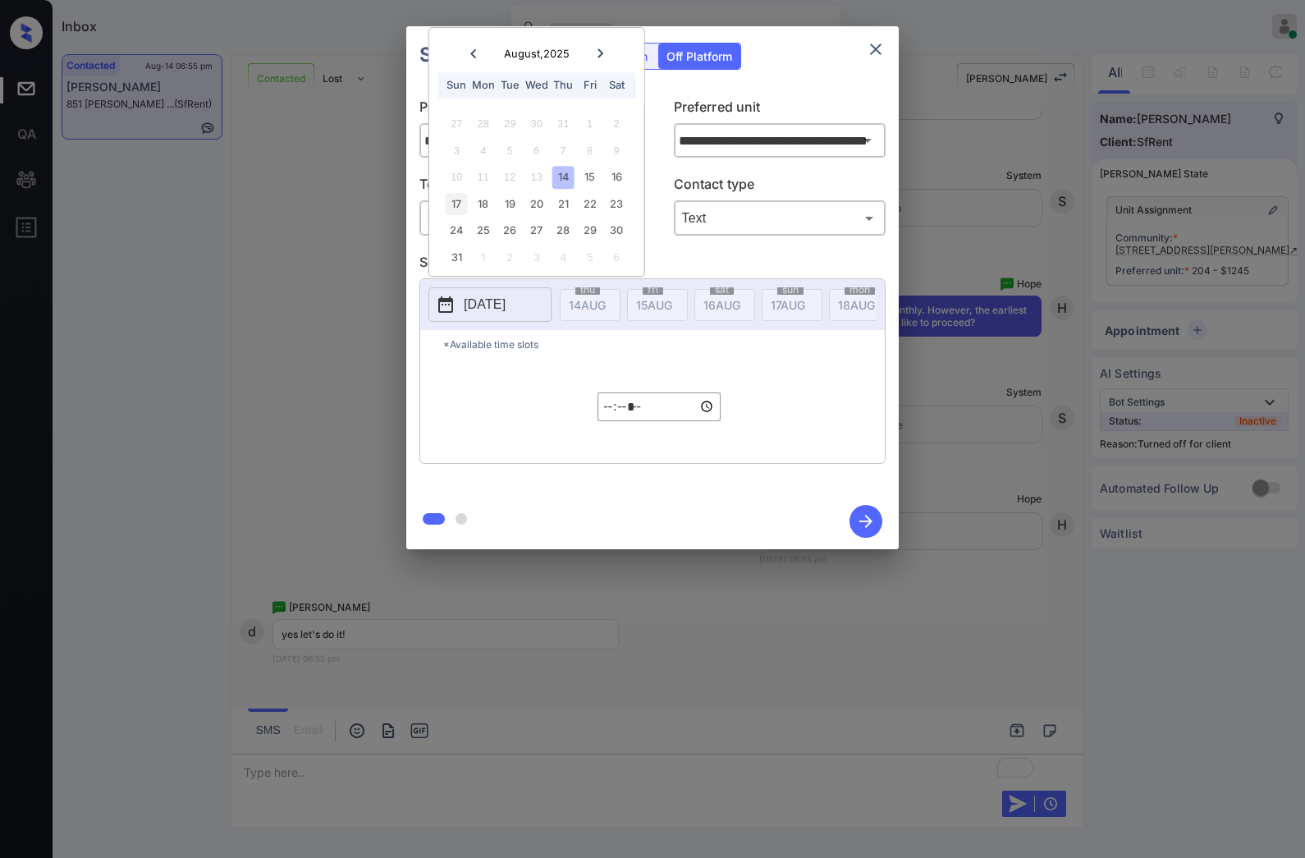
click at [454, 198] on div "17" at bounding box center [457, 204] width 22 height 22
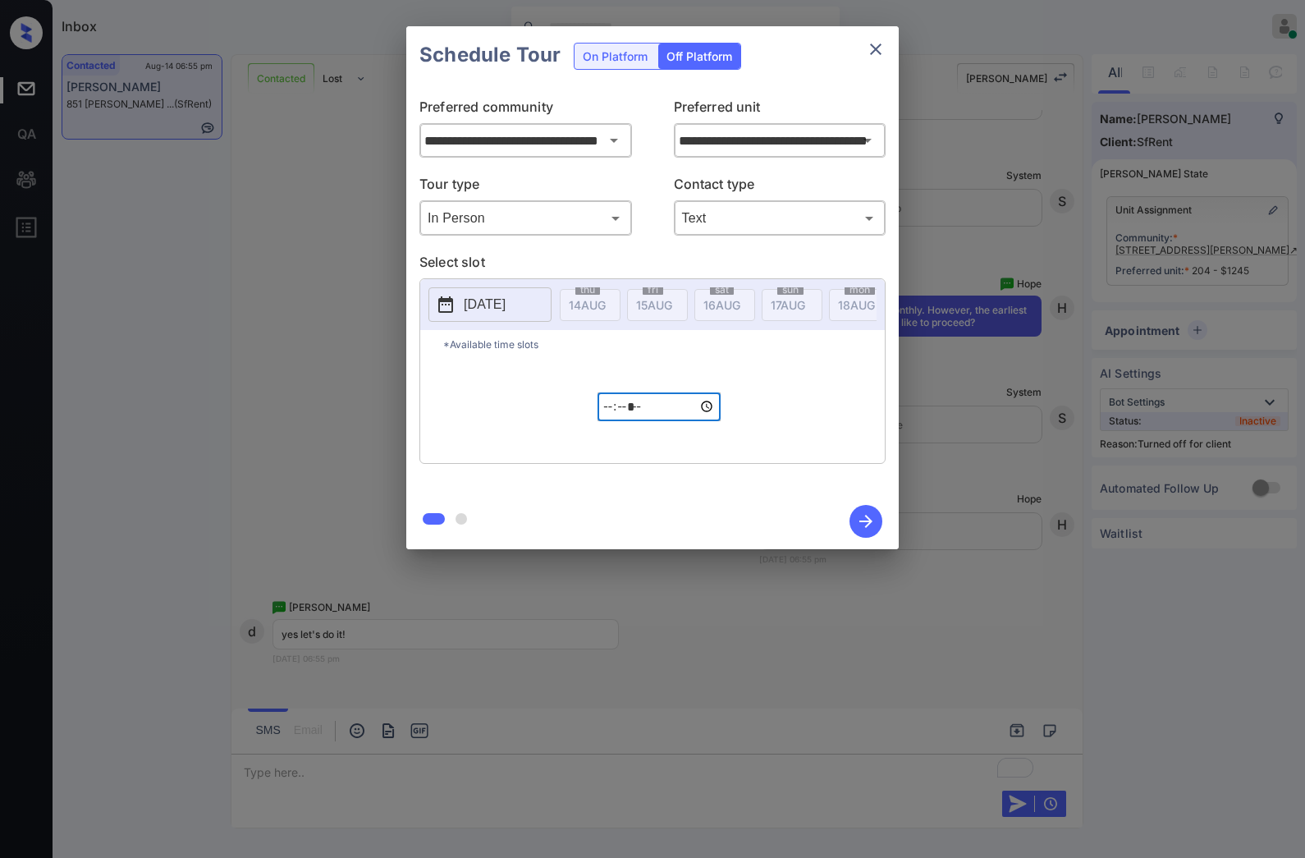
drag, startPoint x: 609, startPoint y: 428, endPoint x: 1300, endPoint y: 302, distance: 702.5
click at [619, 421] on input "*****" at bounding box center [659, 406] width 123 height 29
type input "*****"
click at [860, 523] on icon "button" at bounding box center [866, 521] width 33 height 33
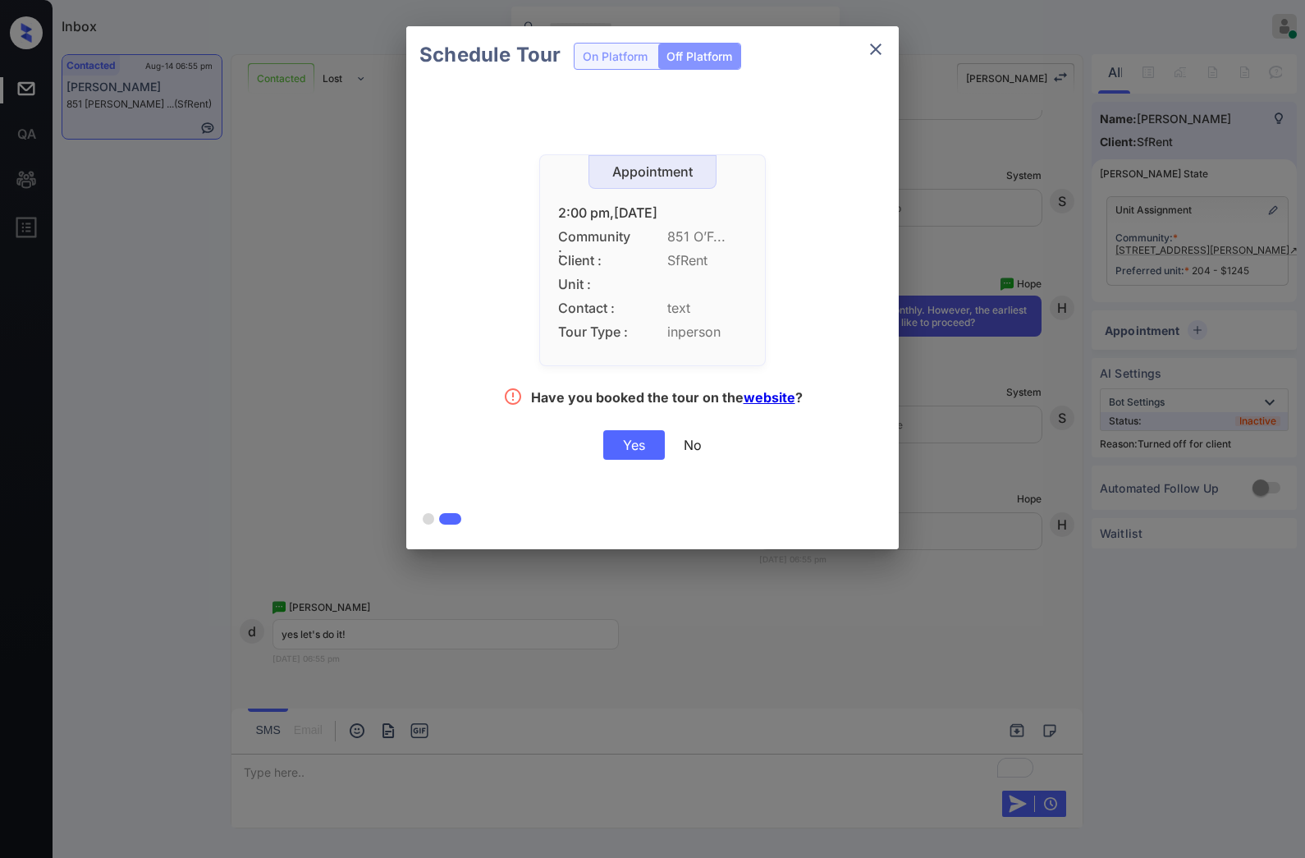
click at [628, 447] on div "Yes" at bounding box center [634, 445] width 62 height 30
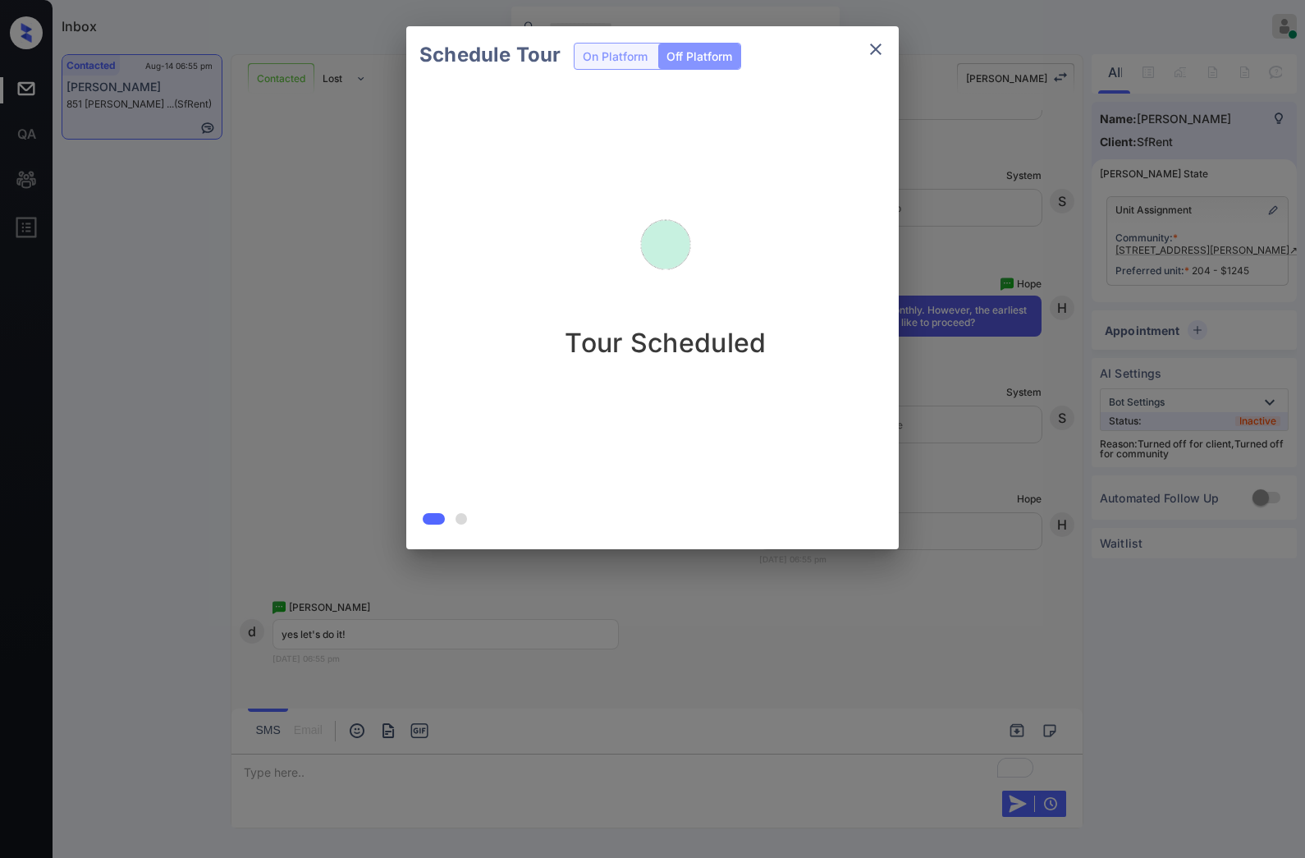
click at [408, 658] on div at bounding box center [652, 429] width 1305 height 858
